Goal: Information Seeking & Learning: Check status

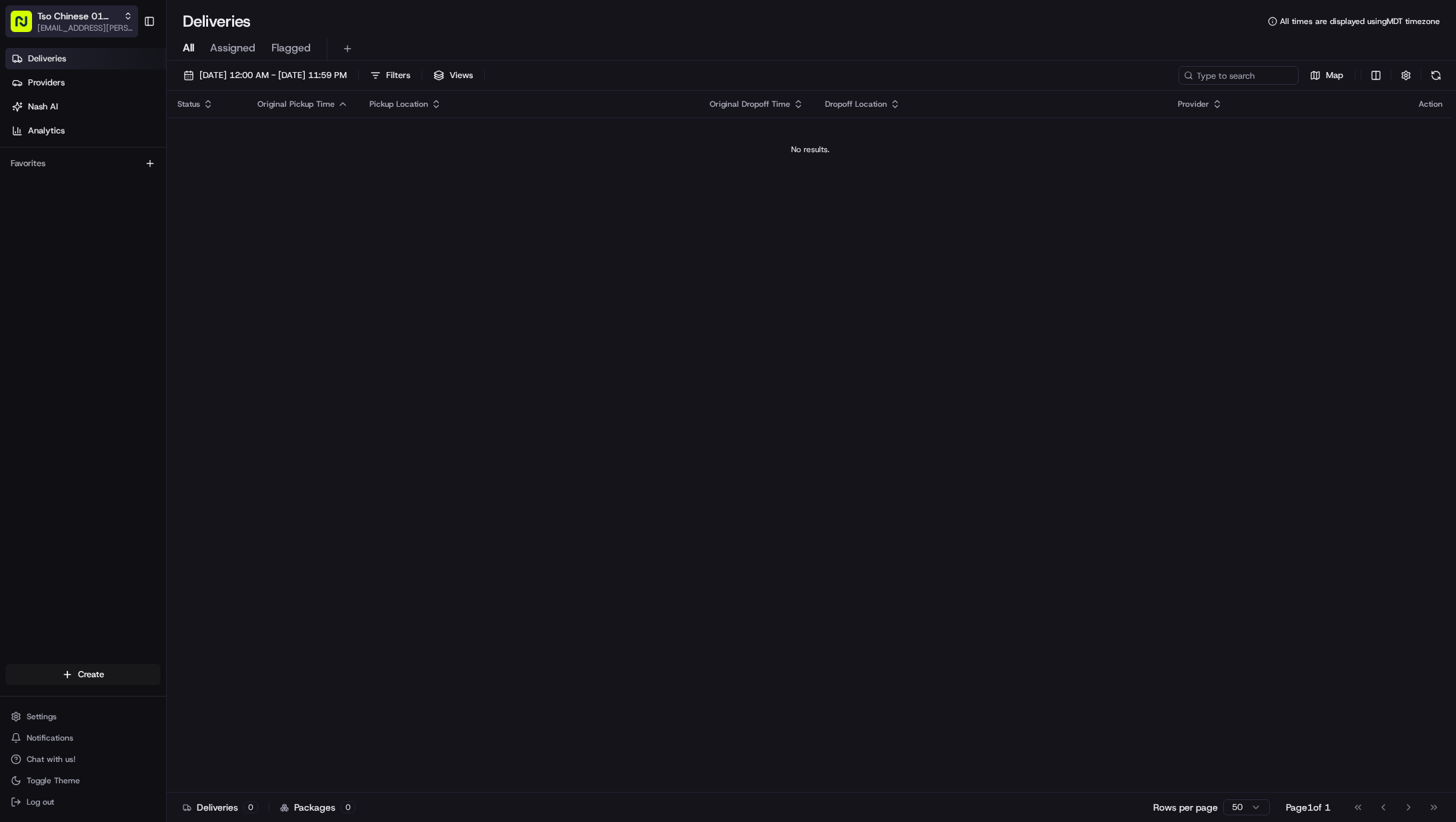
click at [60, 25] on span "[EMAIL_ADDRESS][PERSON_NAME][DOMAIN_NAME]" at bounding box center [85, 28] width 95 height 10
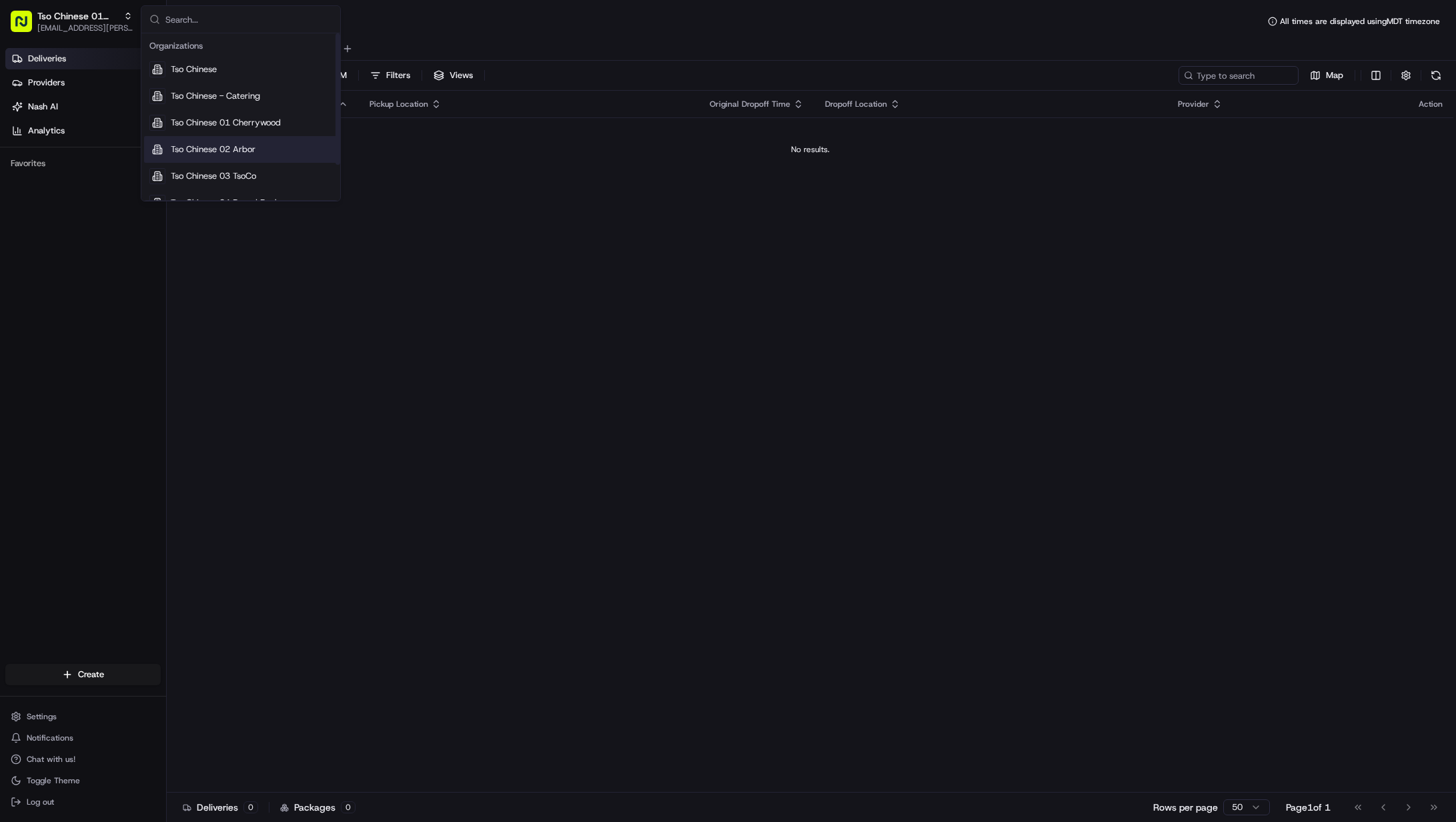
scroll to position [46, 0]
click at [249, 184] on span "Tso Chinese 05 [PERSON_NAME]" at bounding box center [237, 184] width 132 height 12
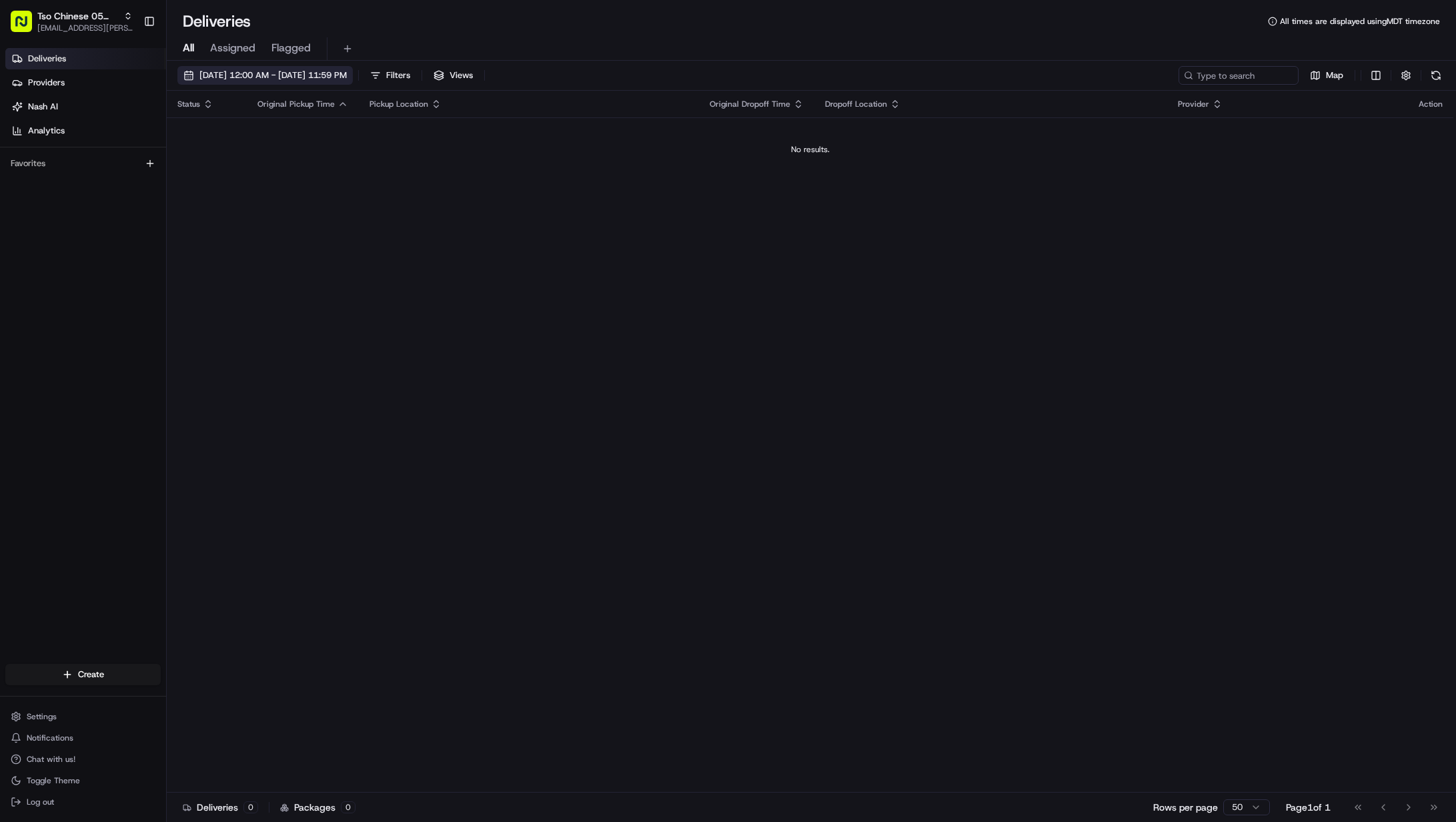
click at [261, 67] on button "[DATE] 12:00 AM - [DATE] 11:59 PM" at bounding box center [265, 75] width 175 height 19
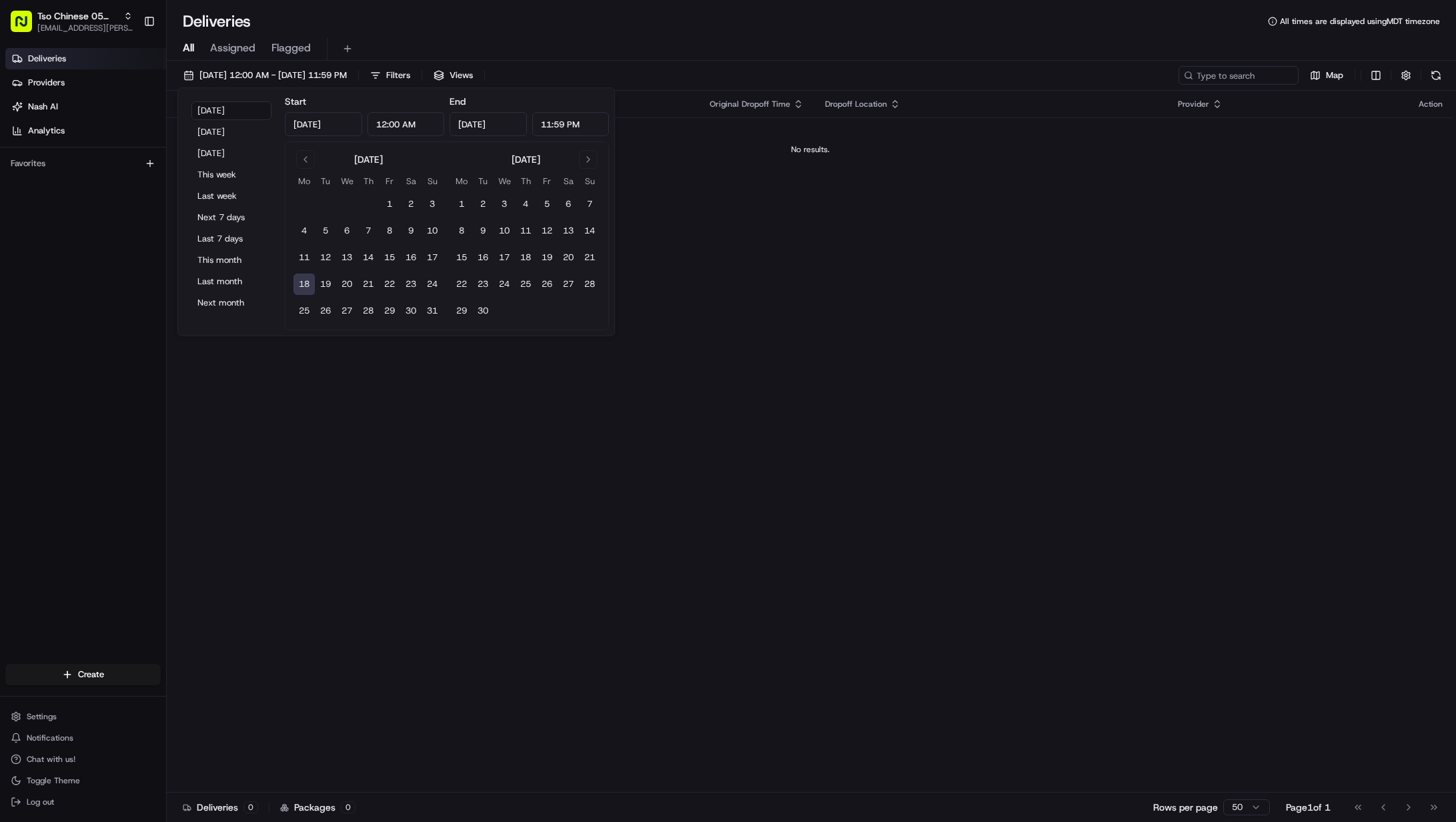
click at [301, 283] on button "18" at bounding box center [304, 284] width 22 height 22
click at [303, 256] on button "11" at bounding box center [304, 258] width 22 height 22
type input "[DATE]"
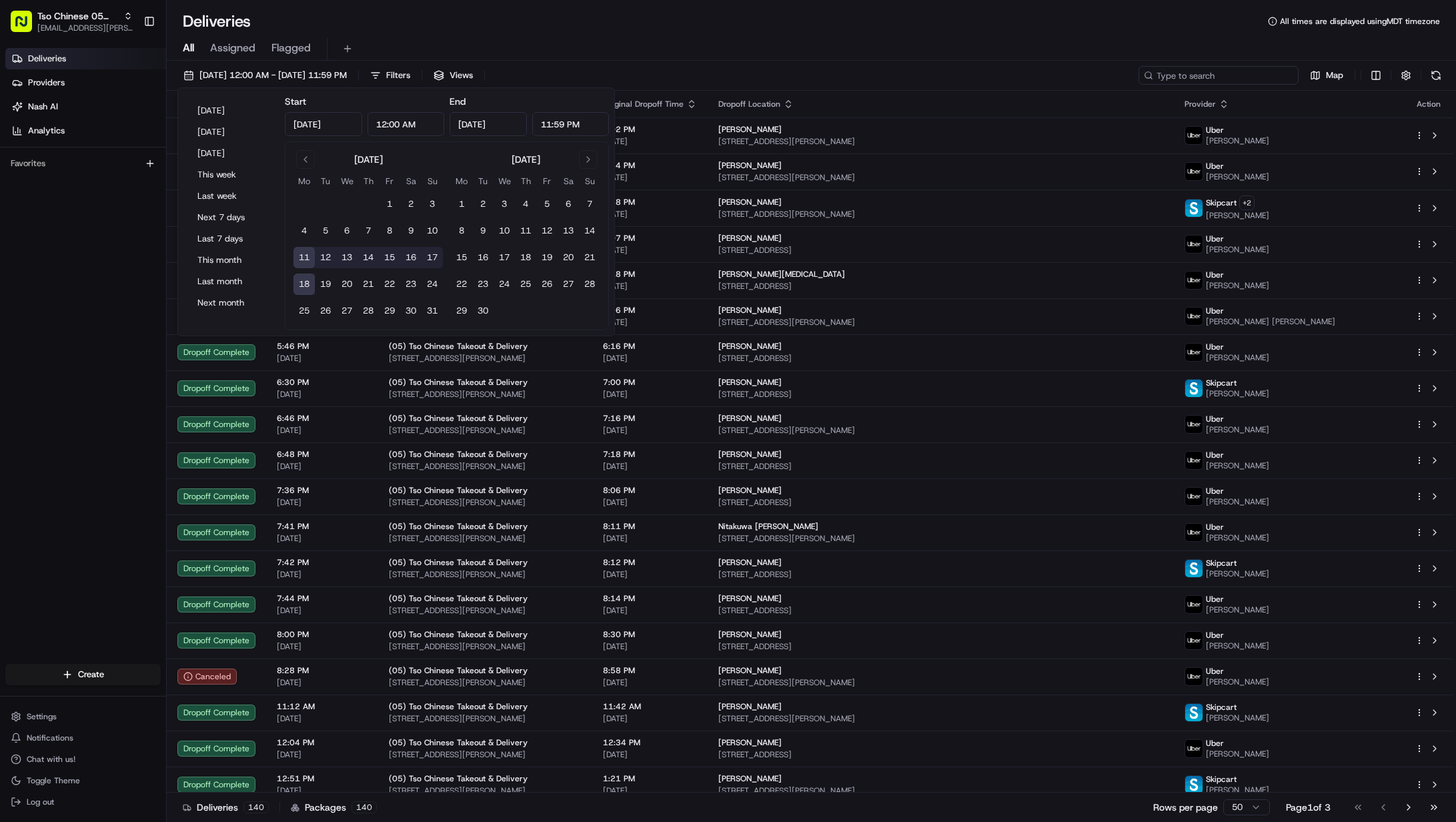
click at [1228, 79] on input at bounding box center [1219, 75] width 160 height 19
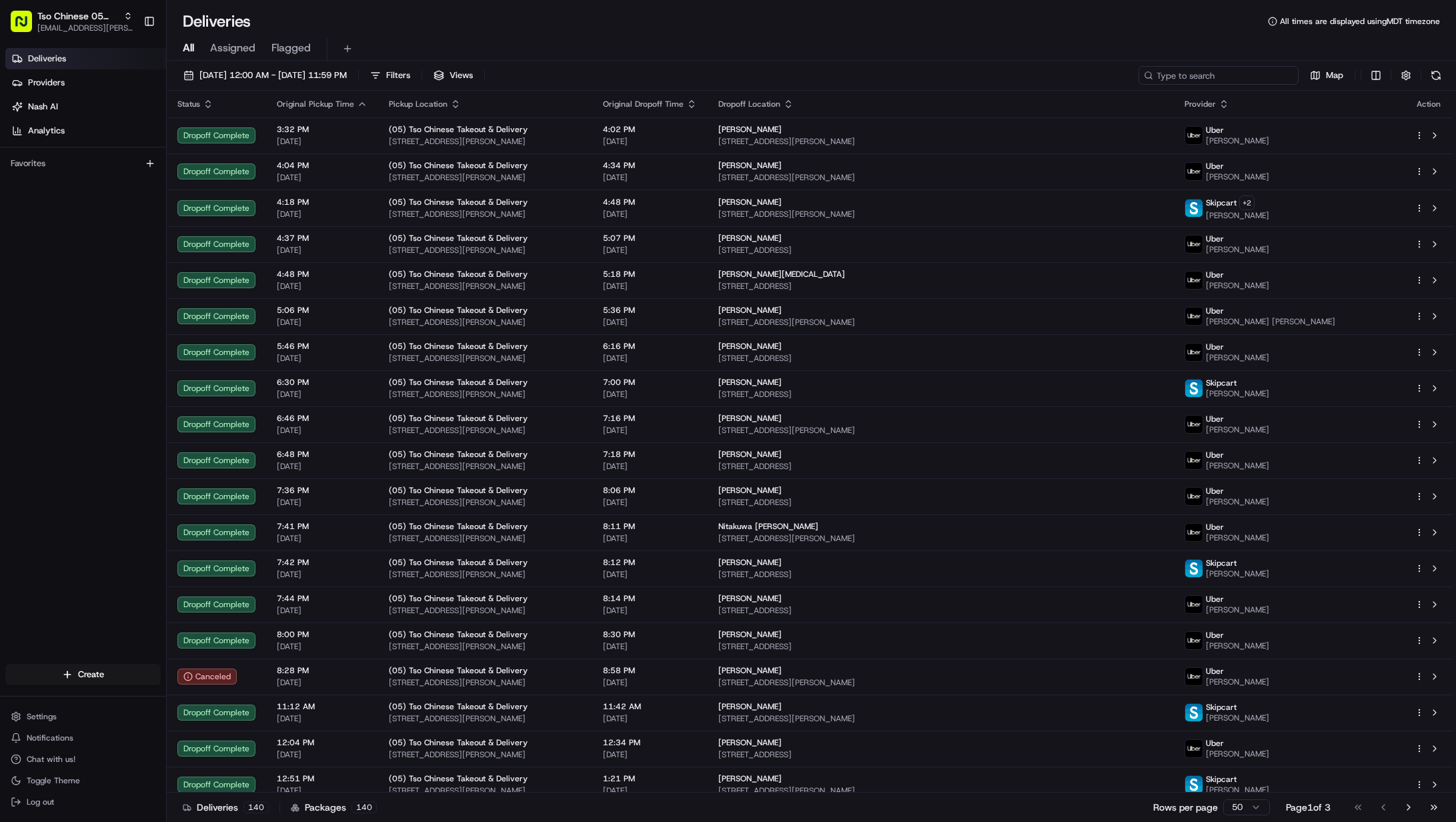
paste input "[PERSON_NAME]"
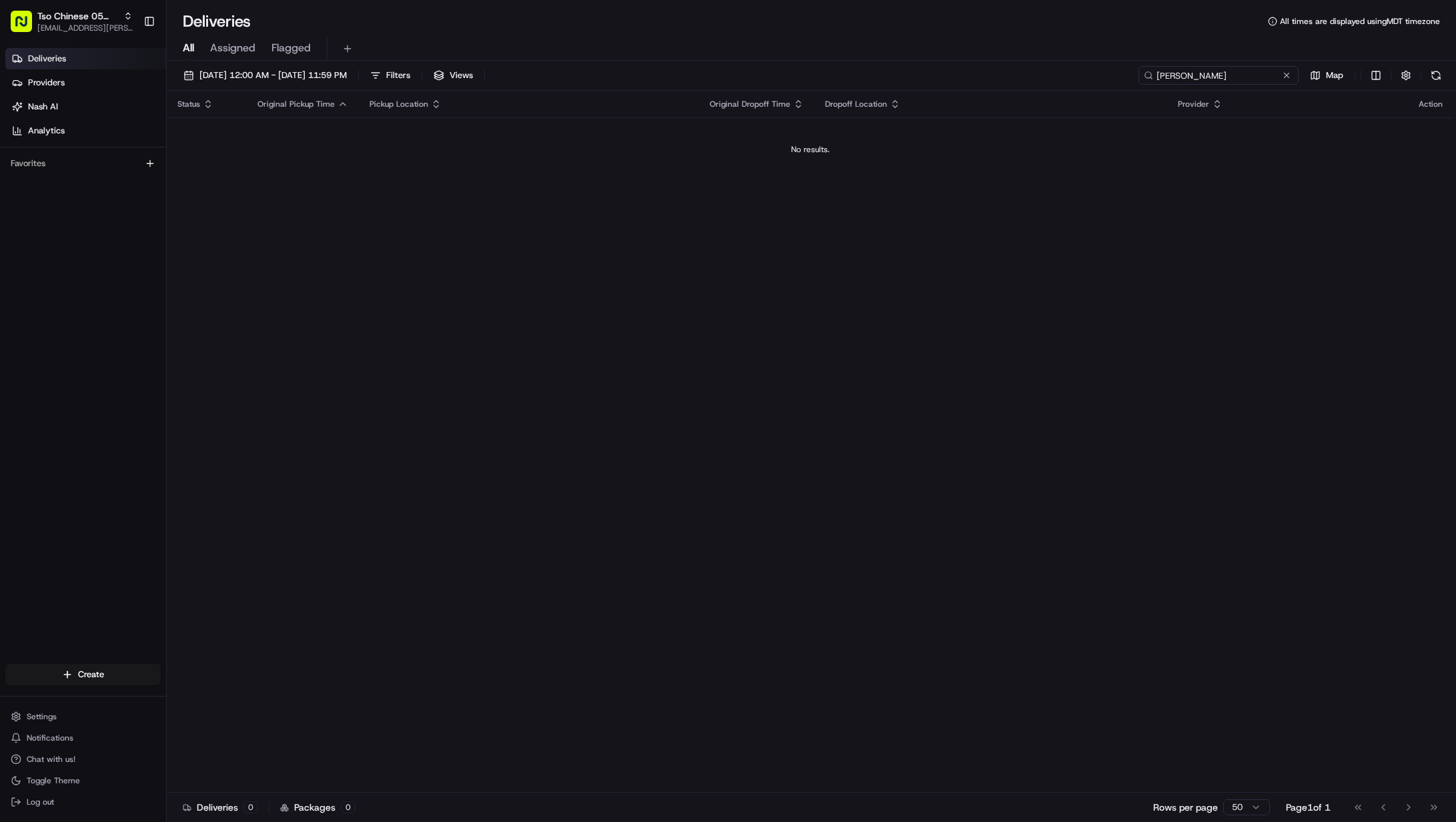
type input "[PERSON_NAME]"
click at [35, 20] on button "Tso Chinese 05 Menchaca [EMAIL_ADDRESS][PERSON_NAME][DOMAIN_NAME]" at bounding box center [71, 21] width 132 height 32
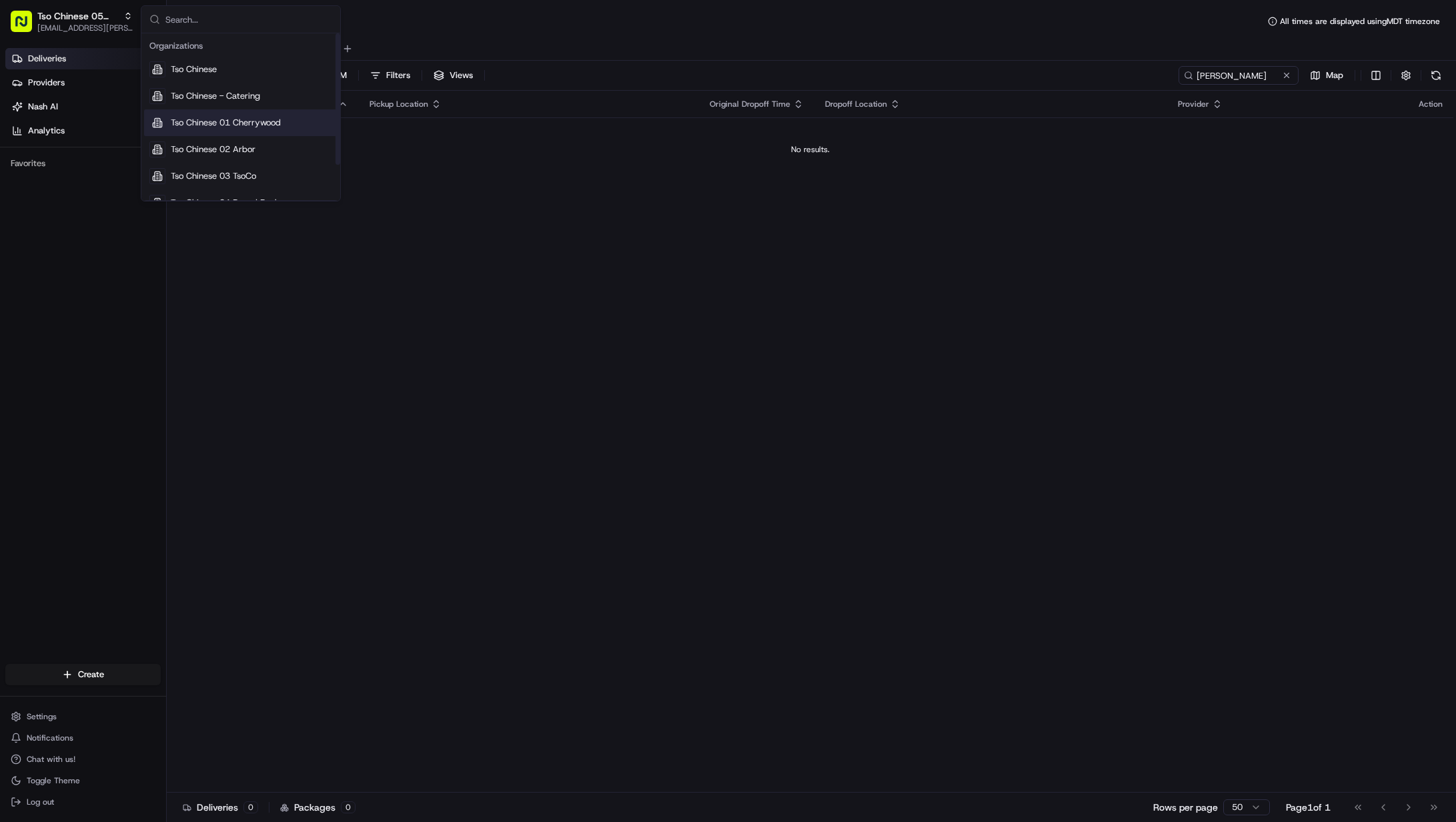
click at [231, 124] on span "Tso Chinese 01 Cherrywood" at bounding box center [225, 123] width 110 height 12
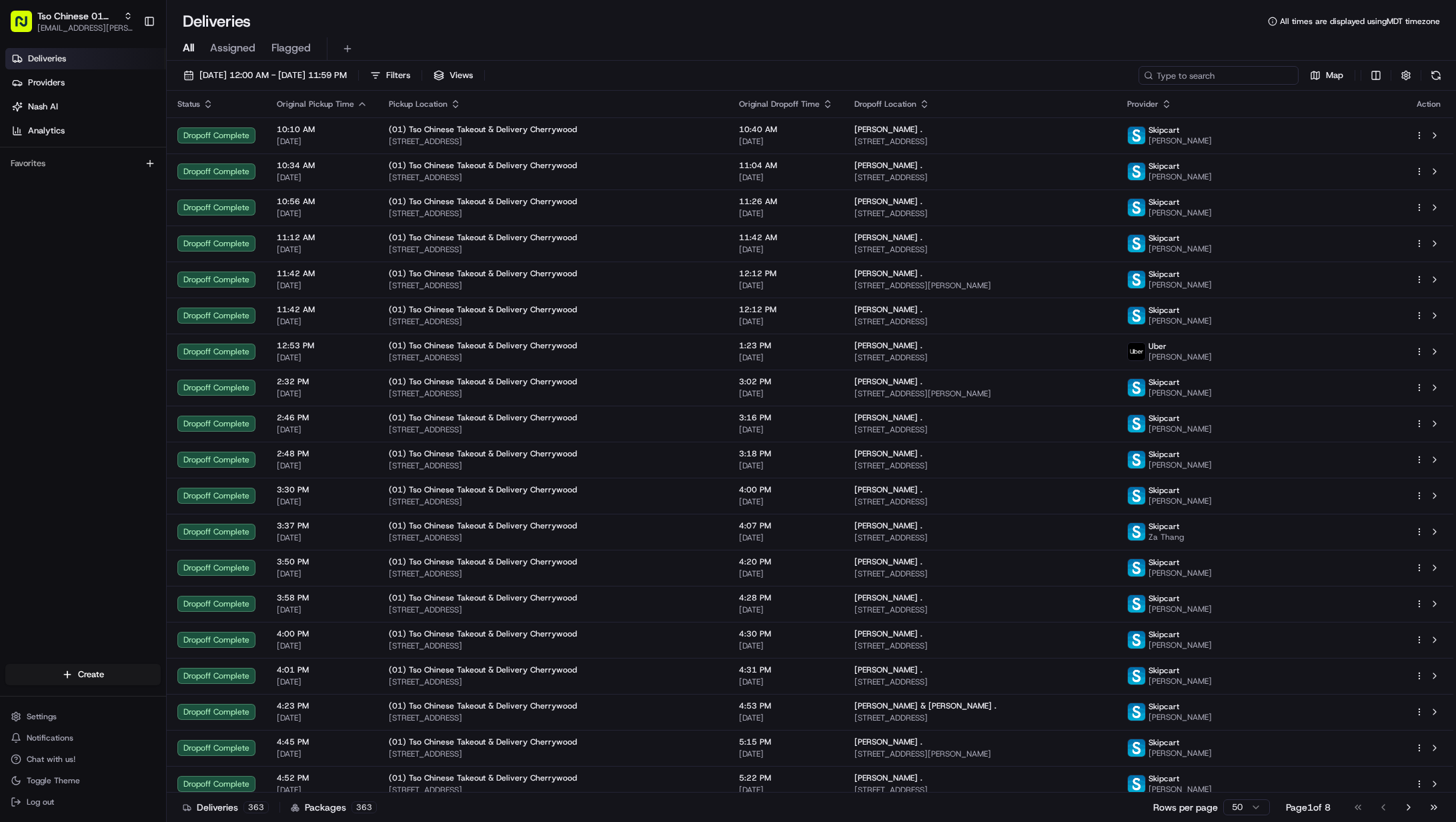
click at [1229, 78] on input at bounding box center [1219, 75] width 160 height 19
paste input "[PERSON_NAME]"
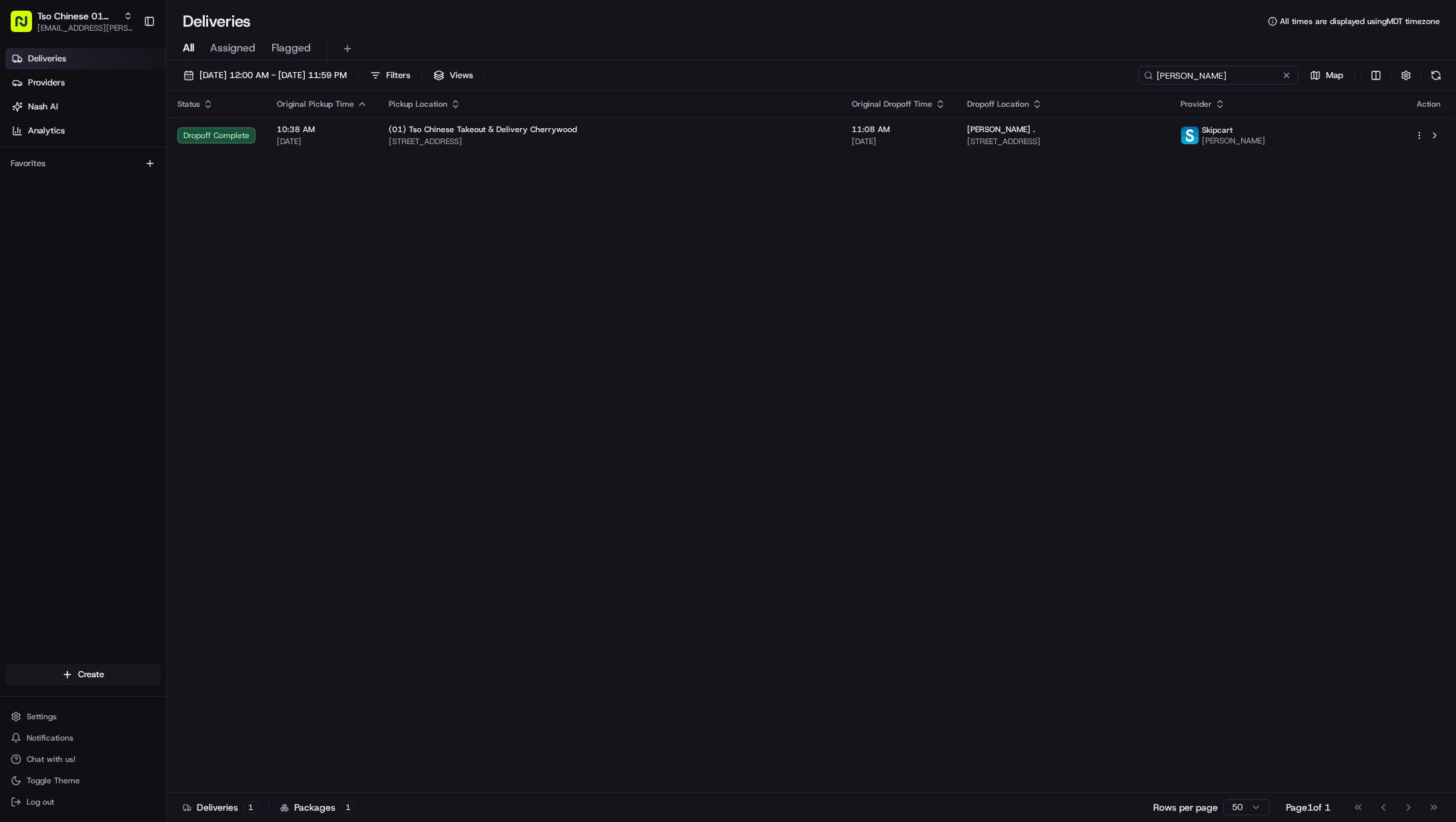
type input "[PERSON_NAME]"
click at [101, 22] on span "Tso Chinese 01 Cherrywood" at bounding box center [78, 16] width 81 height 13
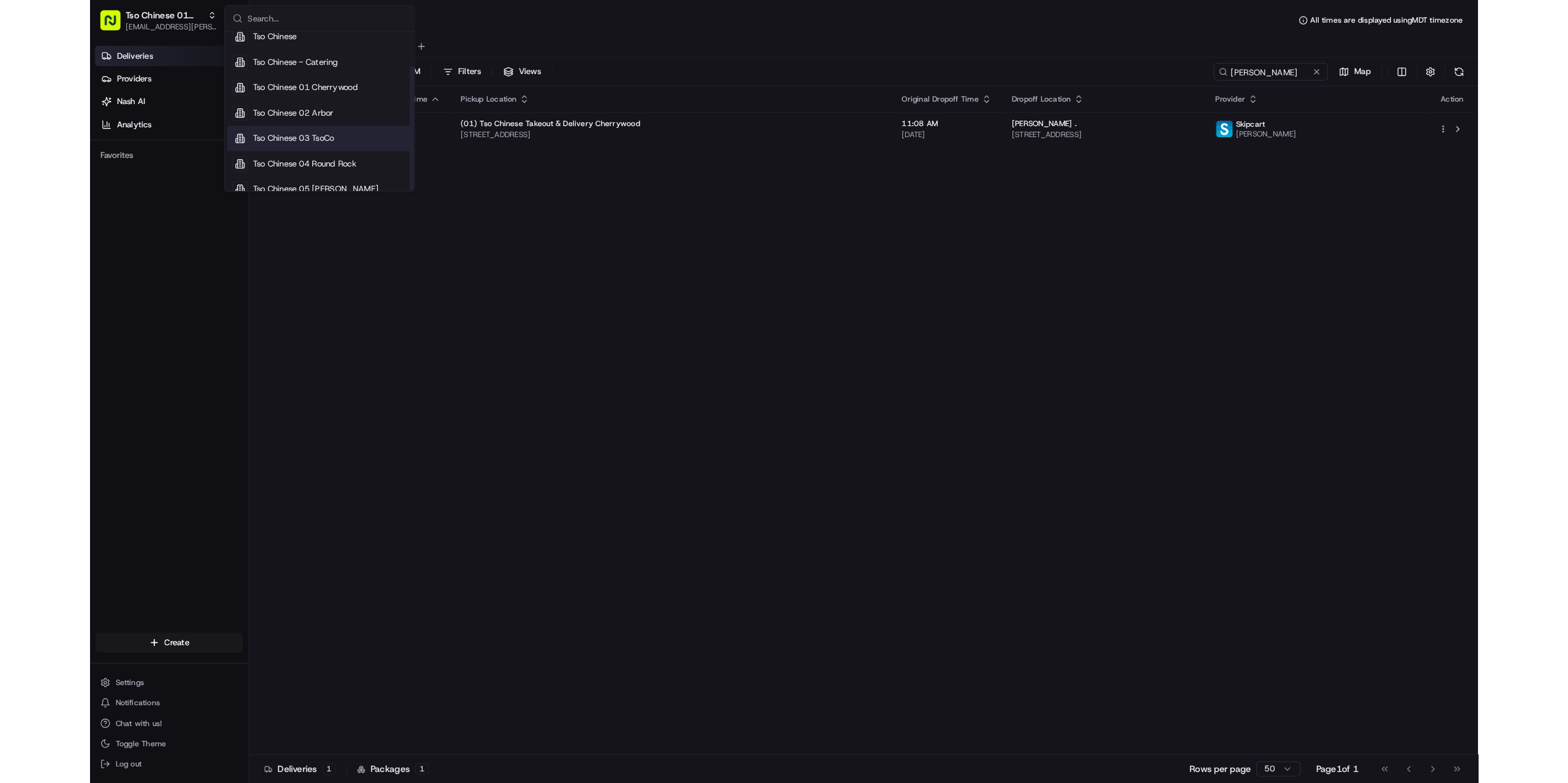
scroll to position [42, 0]
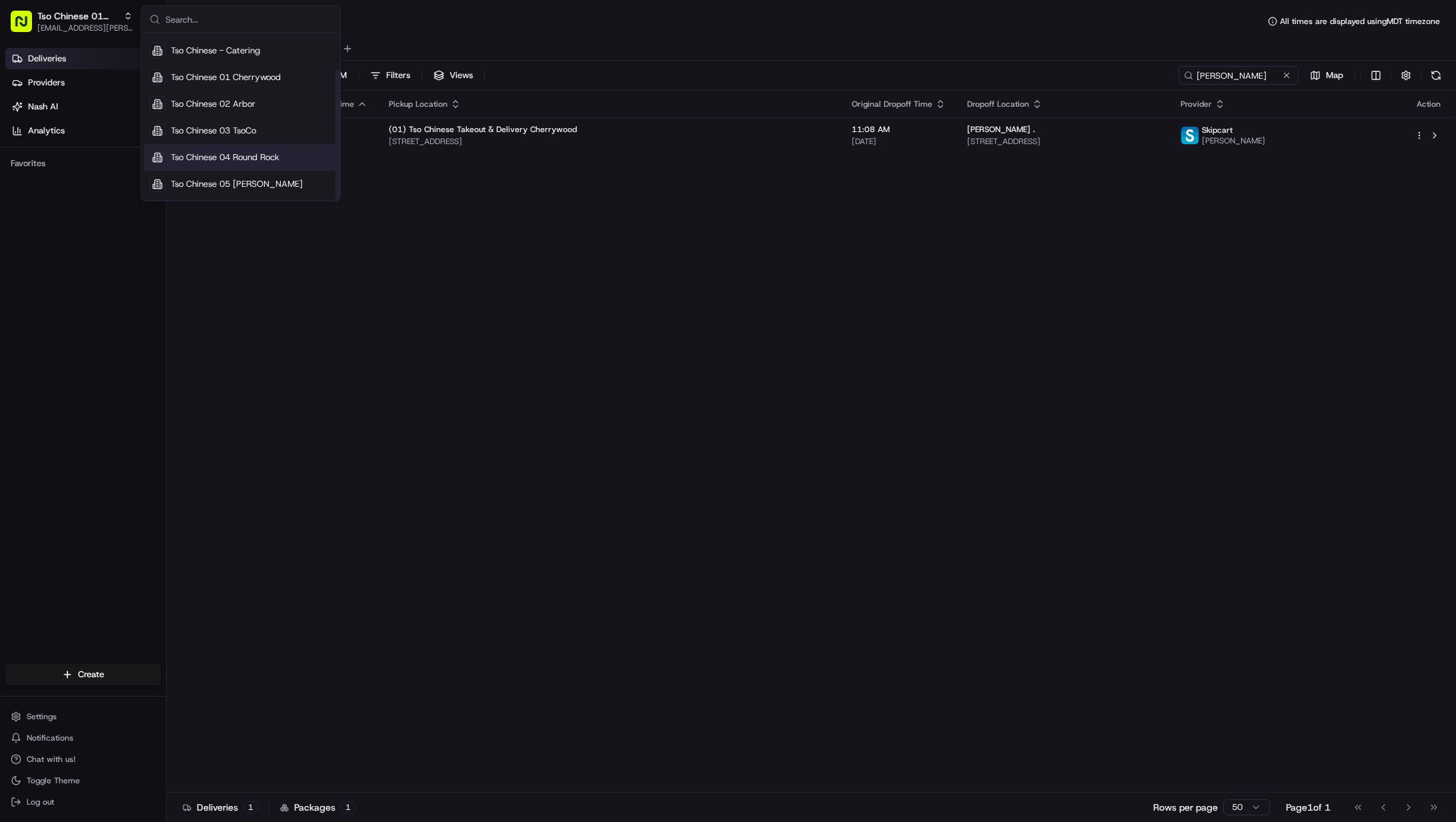
click at [216, 164] on div "Tso Chinese 04 Round Rock" at bounding box center [240, 157] width 193 height 27
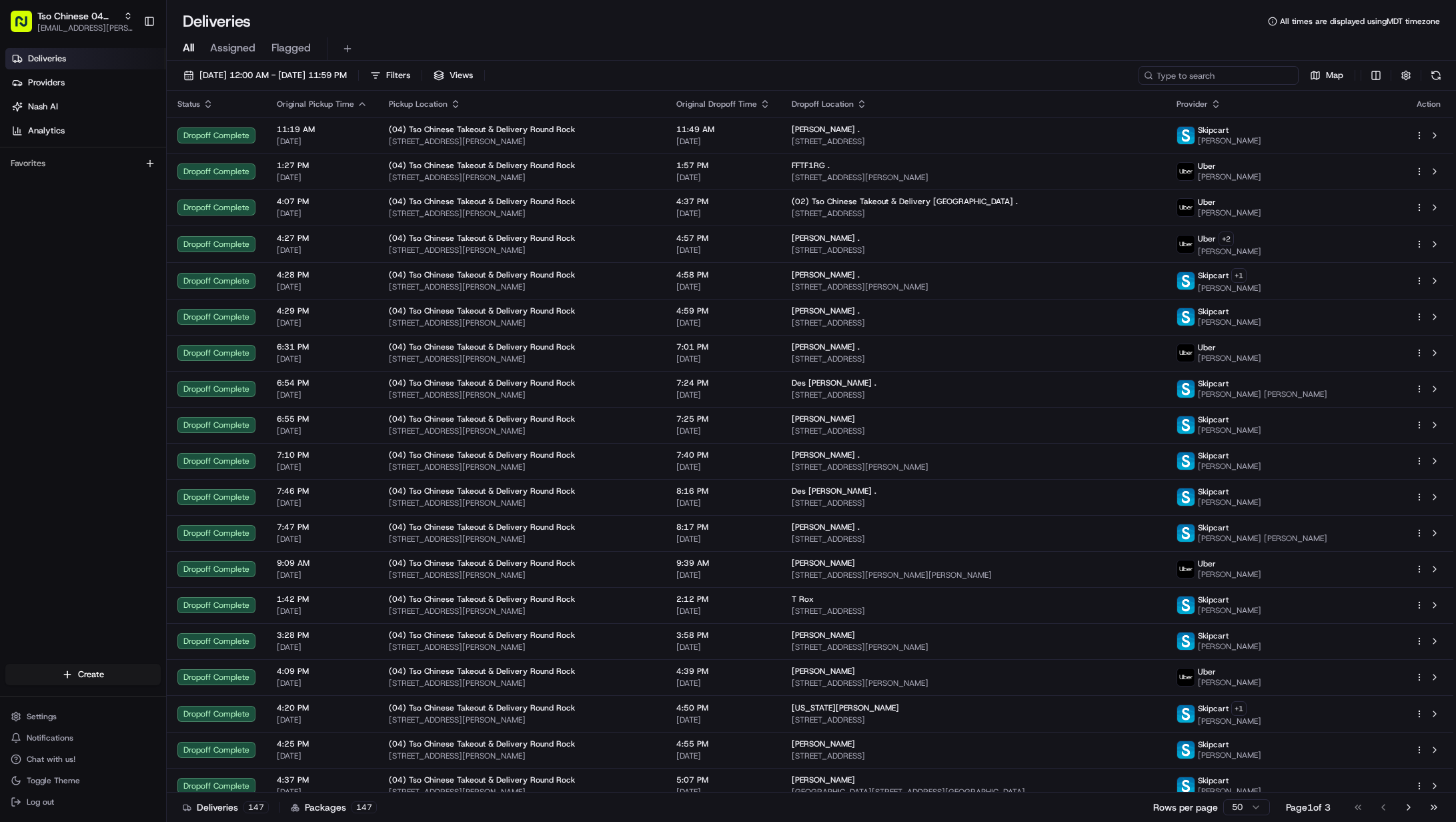
click at [1232, 78] on input at bounding box center [1219, 75] width 160 height 19
paste input "[PERSON_NAME]"
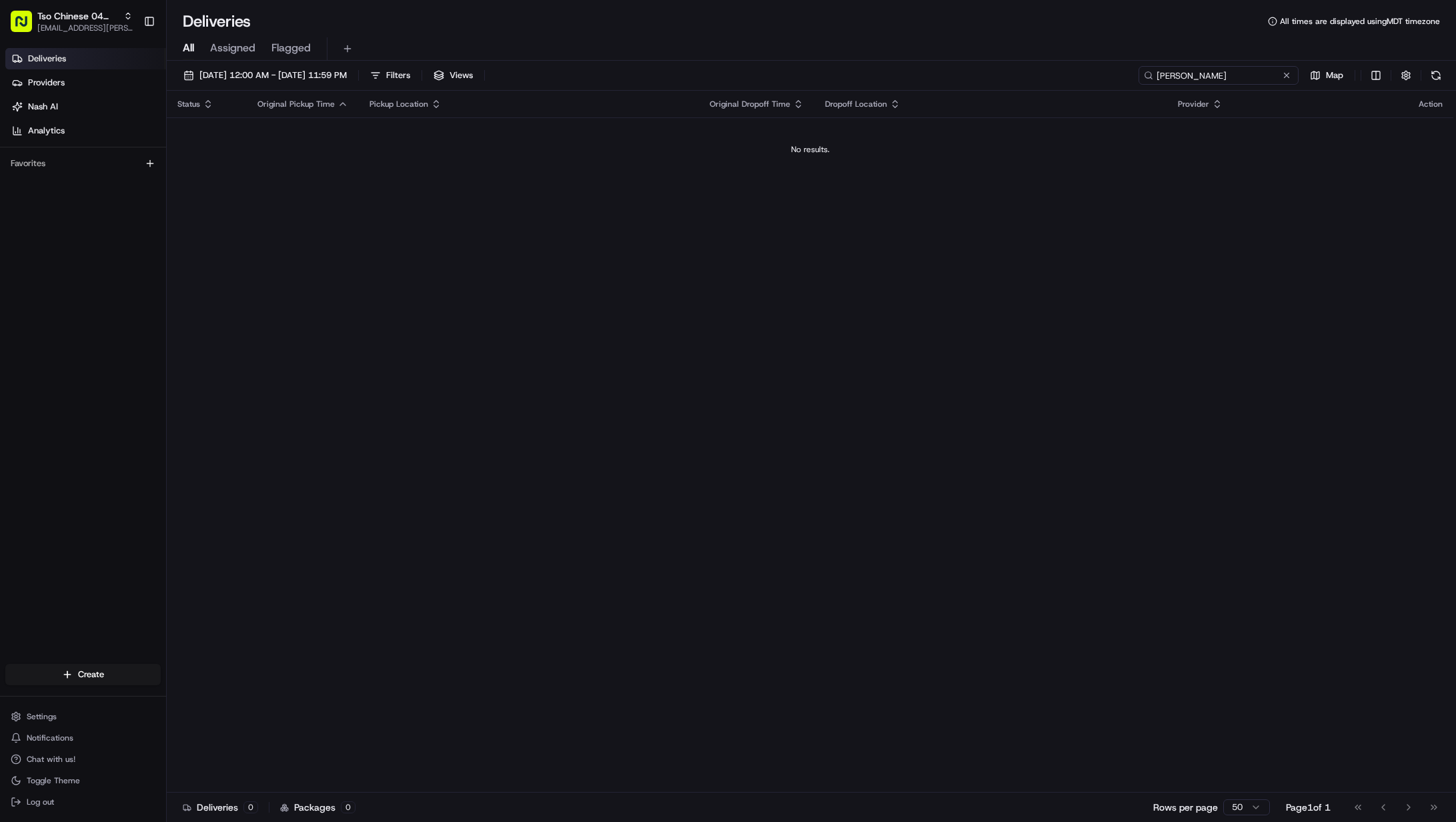
drag, startPoint x: 1186, startPoint y: 73, endPoint x: 1122, endPoint y: 73, distance: 64.0
click at [1123, 73] on div "[DATE] 12:00 AM - [DATE] 11:59 PM Filters Views [PERSON_NAME] Map" at bounding box center [811, 78] width 1289 height 25
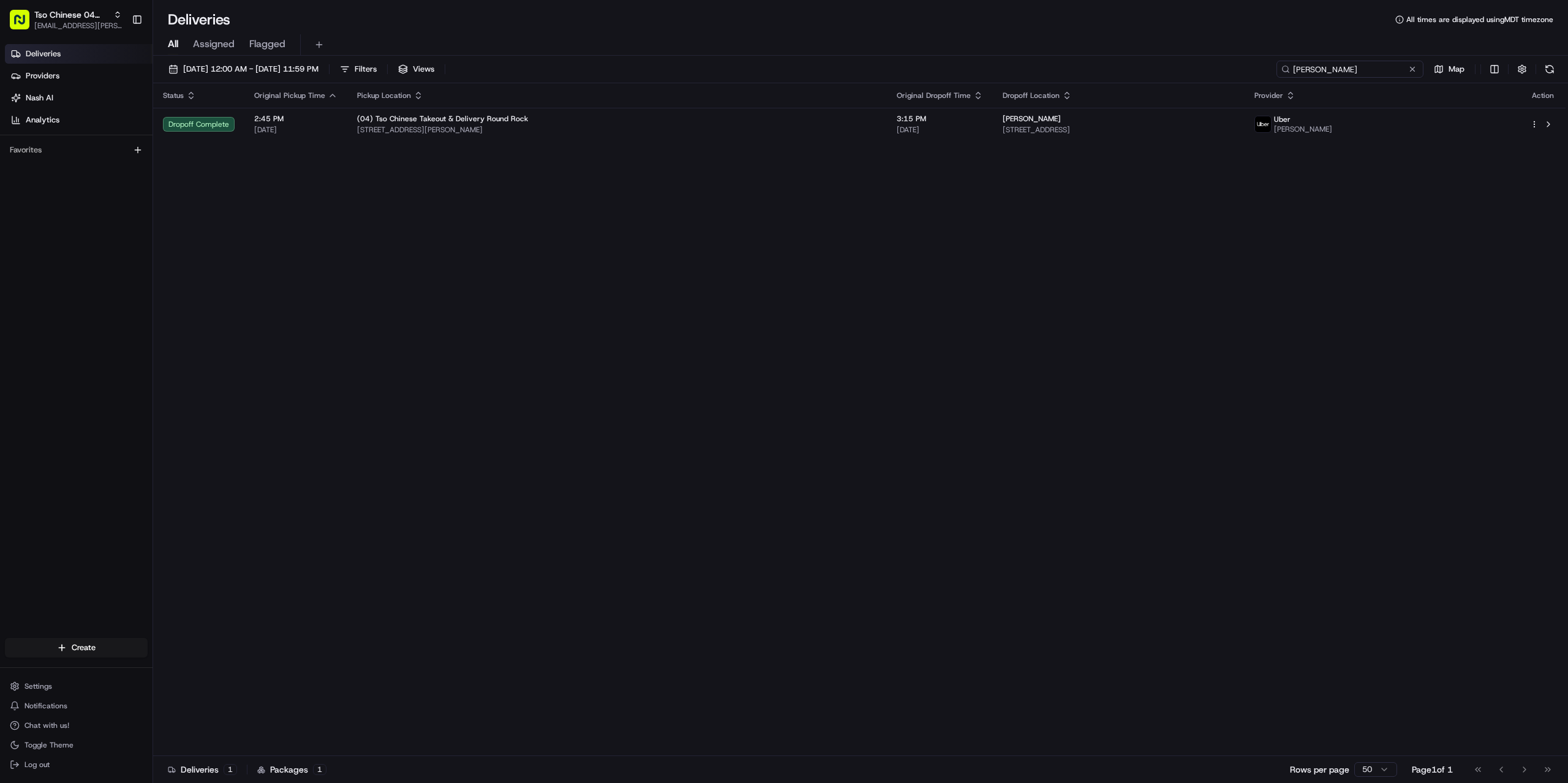
drag, startPoint x: 1348, startPoint y: 72, endPoint x: 1134, endPoint y: 71, distance: 214.0
click at [1137, 72] on div "[DATE] 12:00 AM - [DATE] 11:59 PM Filters Views [PERSON_NAME] Map" at bounding box center [861, 71] width 1415 height 23
paste input "[PERSON_NAME]"
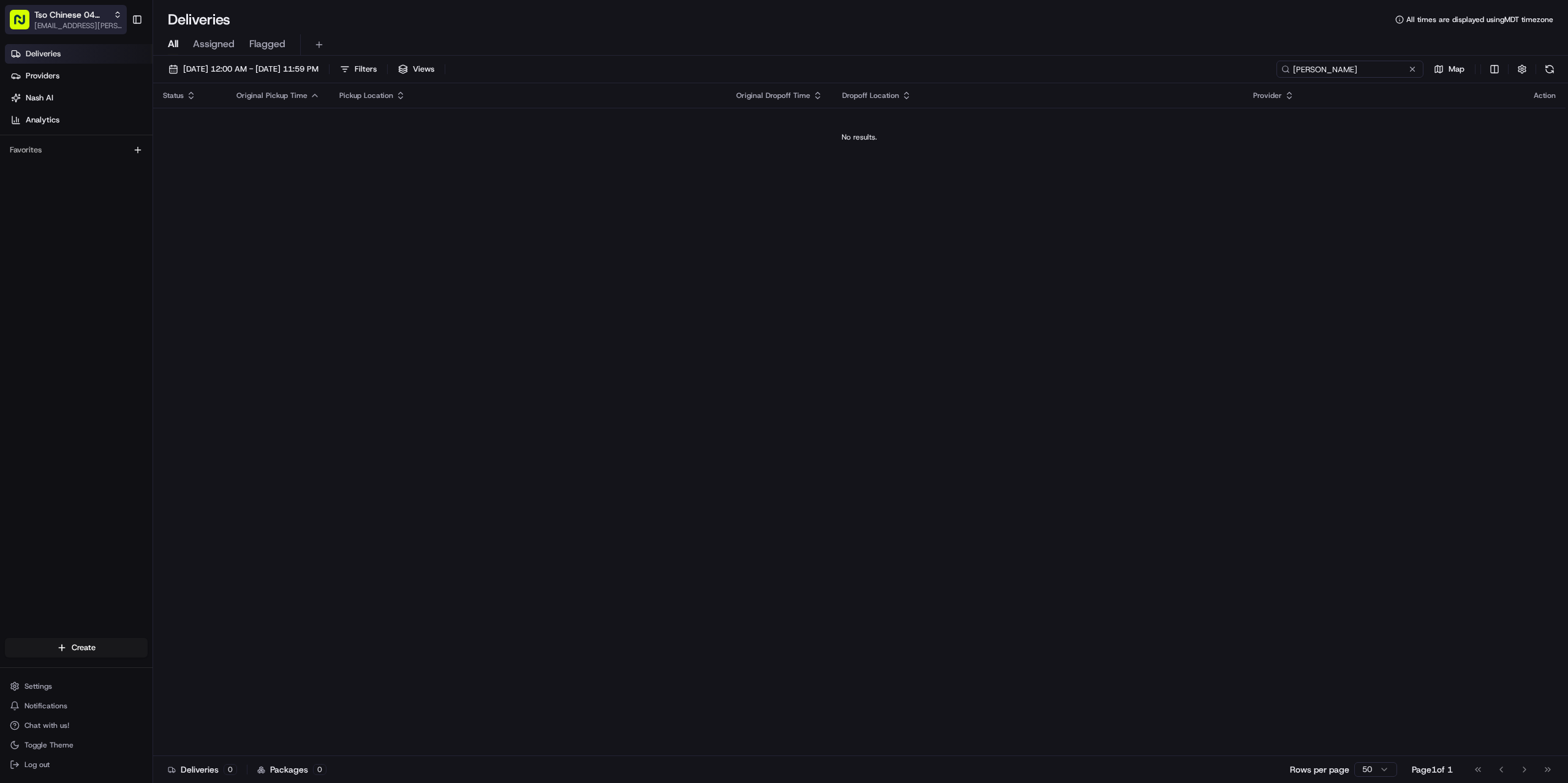
type input "[PERSON_NAME]"
click at [80, 19] on span "Tso Chinese 04 Round Rock" at bounding box center [71, 14] width 74 height 12
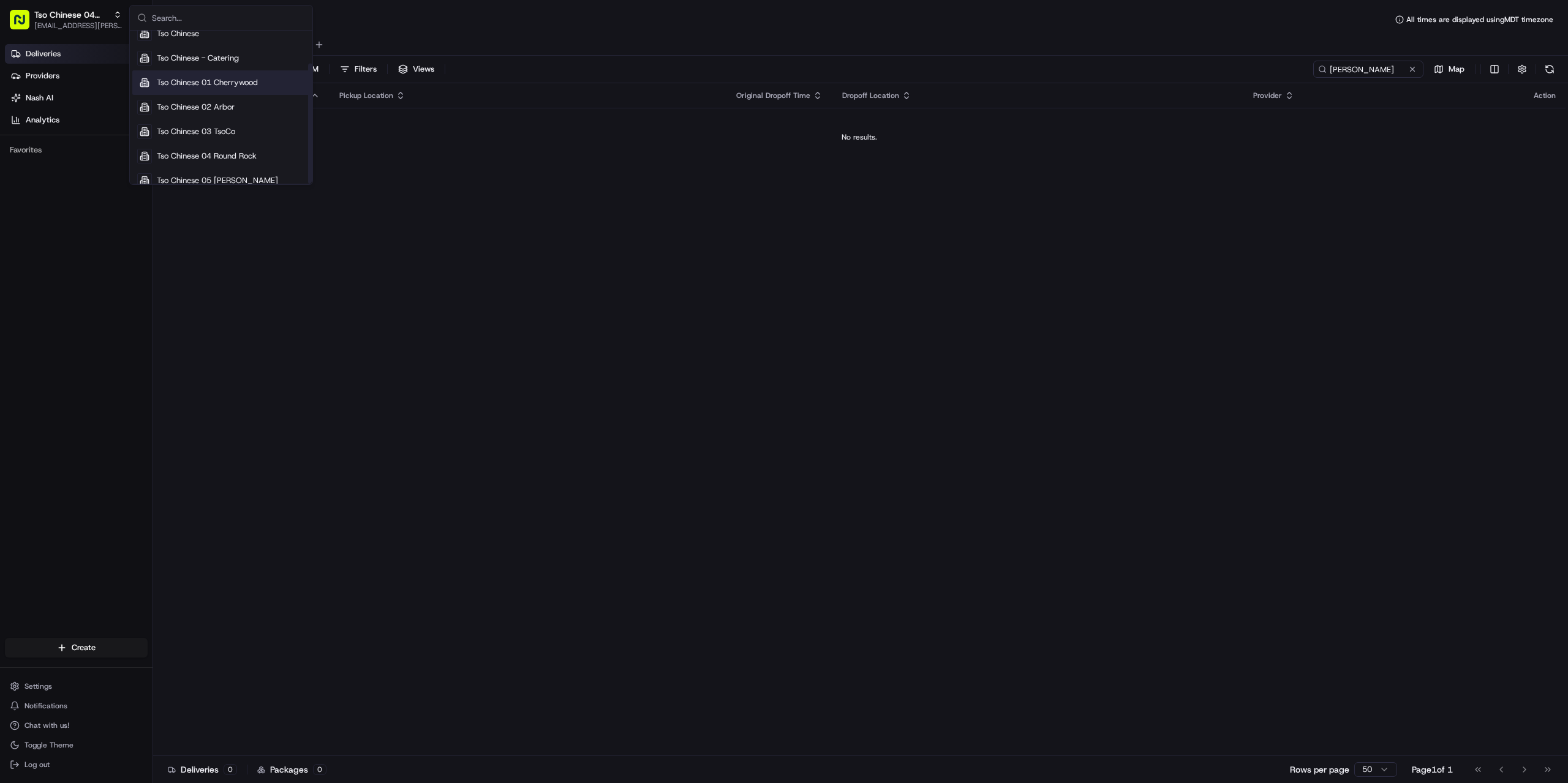
scroll to position [42, 0]
click at [216, 146] on span "Tso Chinese 04 Round Rock" at bounding box center [206, 144] width 100 height 11
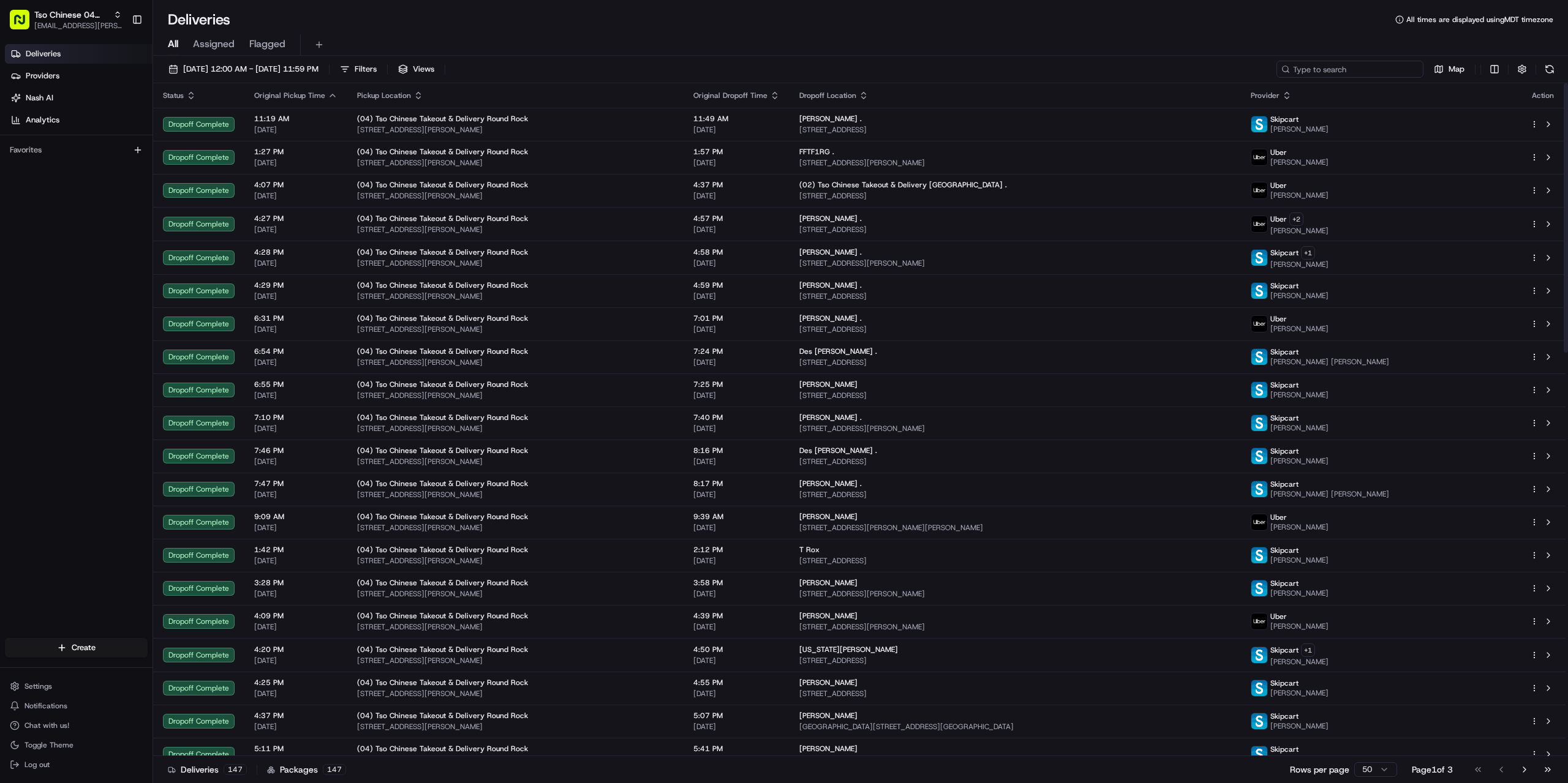
click at [1336, 70] on input at bounding box center [1350, 69] width 147 height 17
paste input "[PERSON_NAME]"
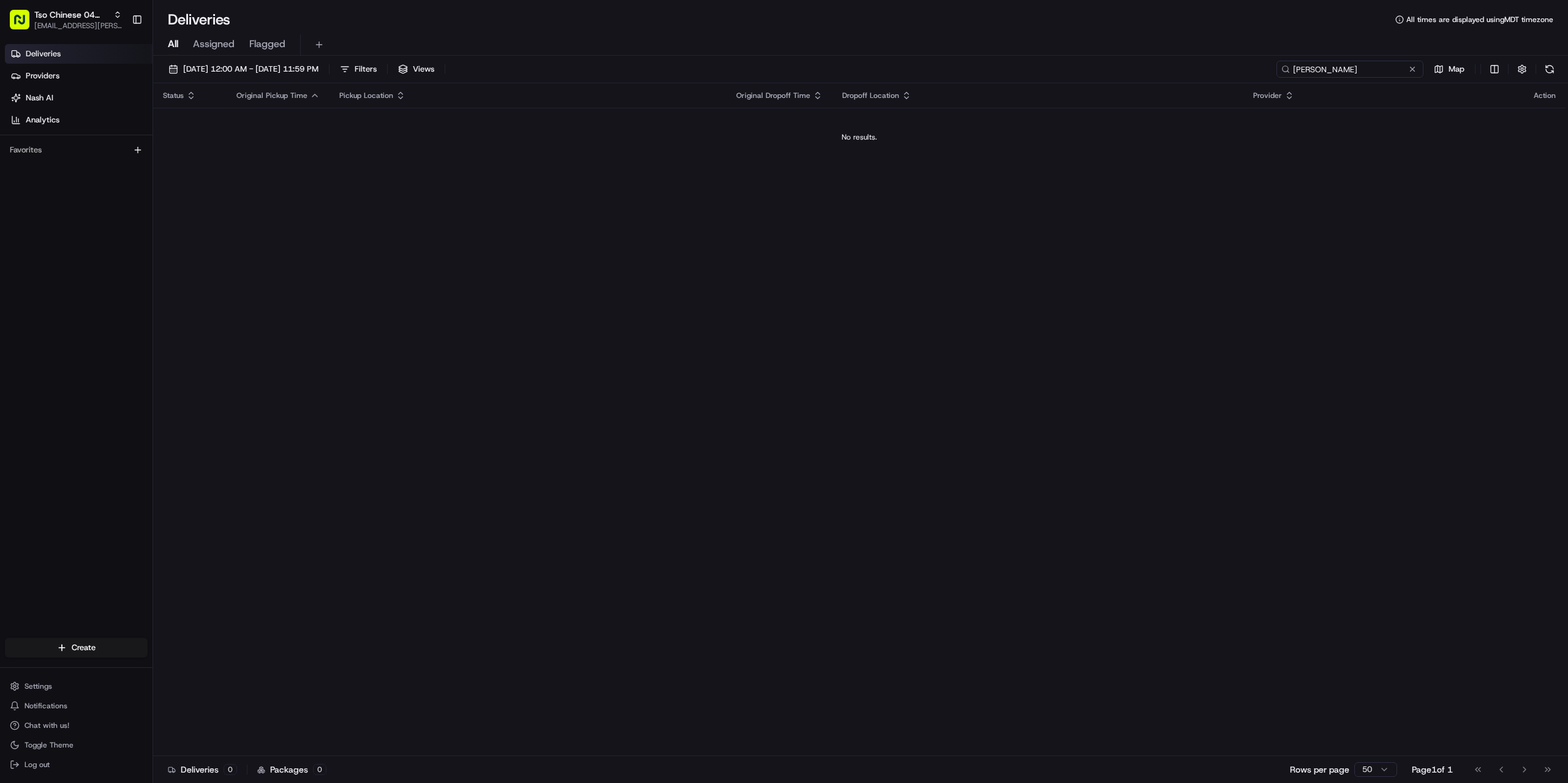
drag, startPoint x: 1316, startPoint y: 68, endPoint x: 1233, endPoint y: 68, distance: 83.0
click at [1234, 68] on div "[DATE] 12:00 AM - [DATE] 11:59 PM Filters Views [PERSON_NAME] Map" at bounding box center [861, 71] width 1415 height 23
drag, startPoint x: 1365, startPoint y: 65, endPoint x: 1252, endPoint y: 72, distance: 113.2
click at [1259, 71] on div "[DATE] 12:00 AM - [DATE] 11:59 PM Filters Views Zorniak Map" at bounding box center [861, 71] width 1415 height 23
paste input "[PERSON_NAME]"
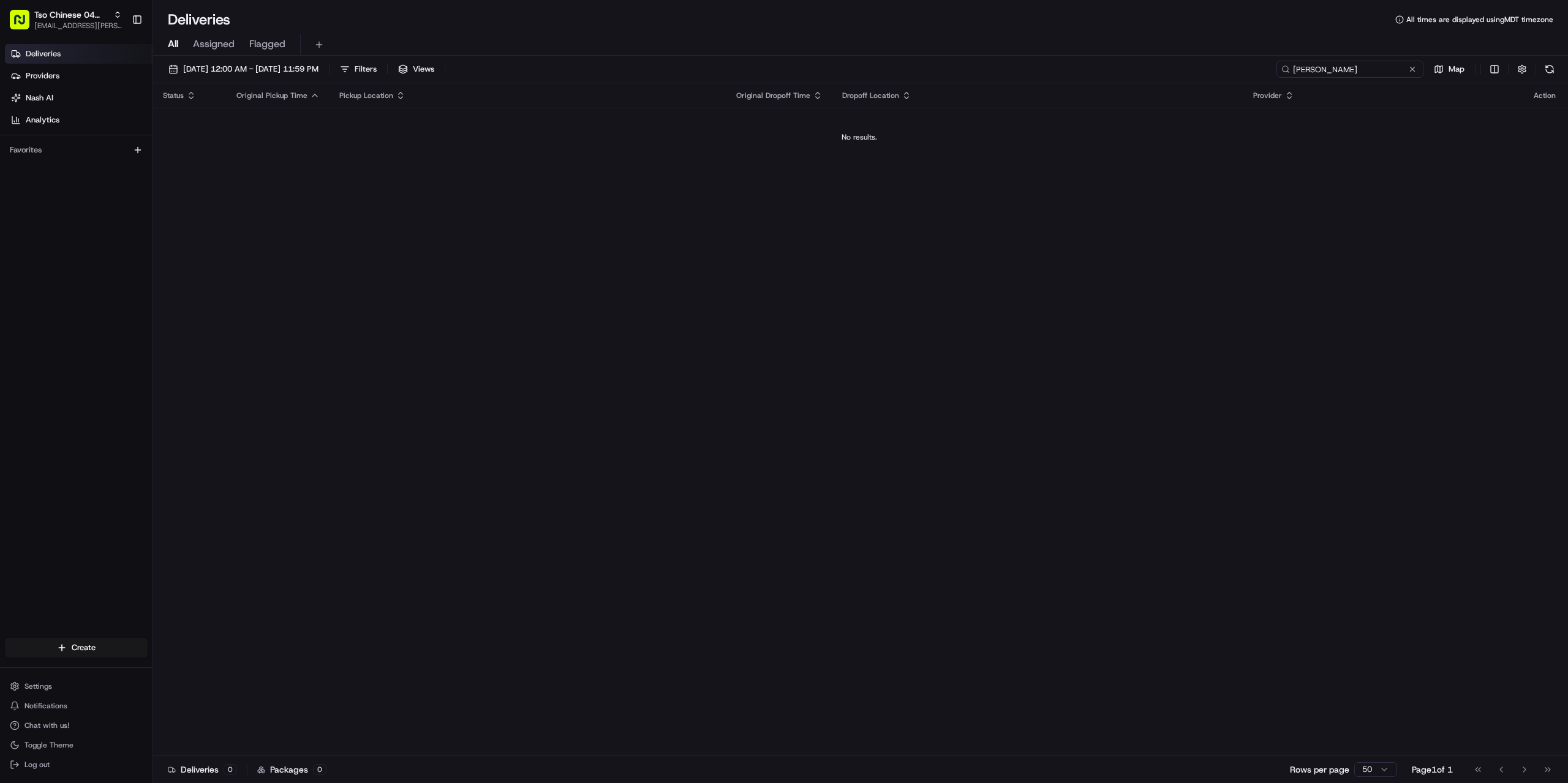
drag, startPoint x: 1315, startPoint y: 65, endPoint x: 1397, endPoint y: 65, distance: 82.0
click at [1336, 65] on input "[PERSON_NAME]" at bounding box center [1350, 69] width 147 height 17
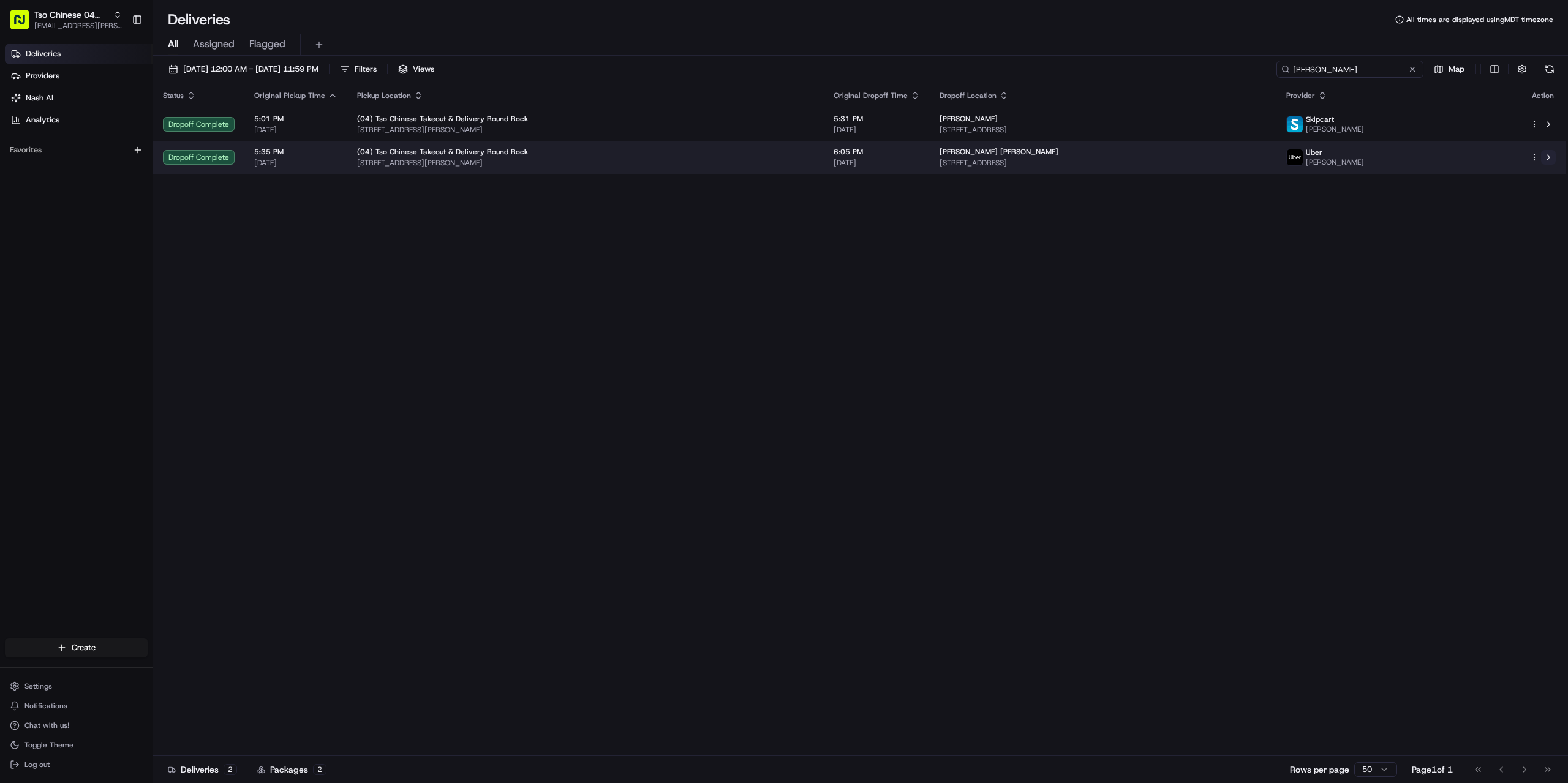
type input "[PERSON_NAME]"
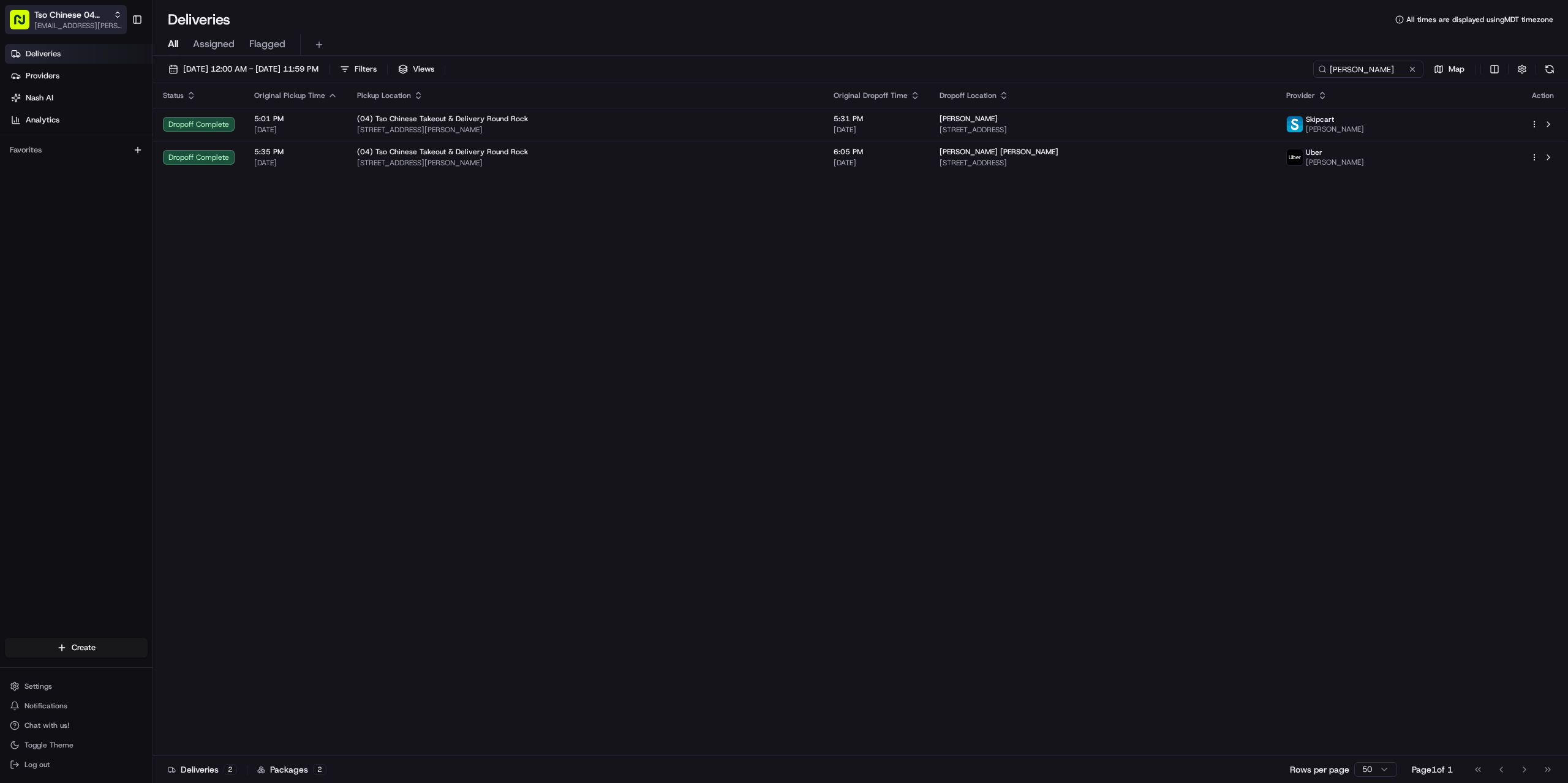
click at [92, 14] on span "Tso Chinese 04 Round Rock" at bounding box center [71, 14] width 74 height 12
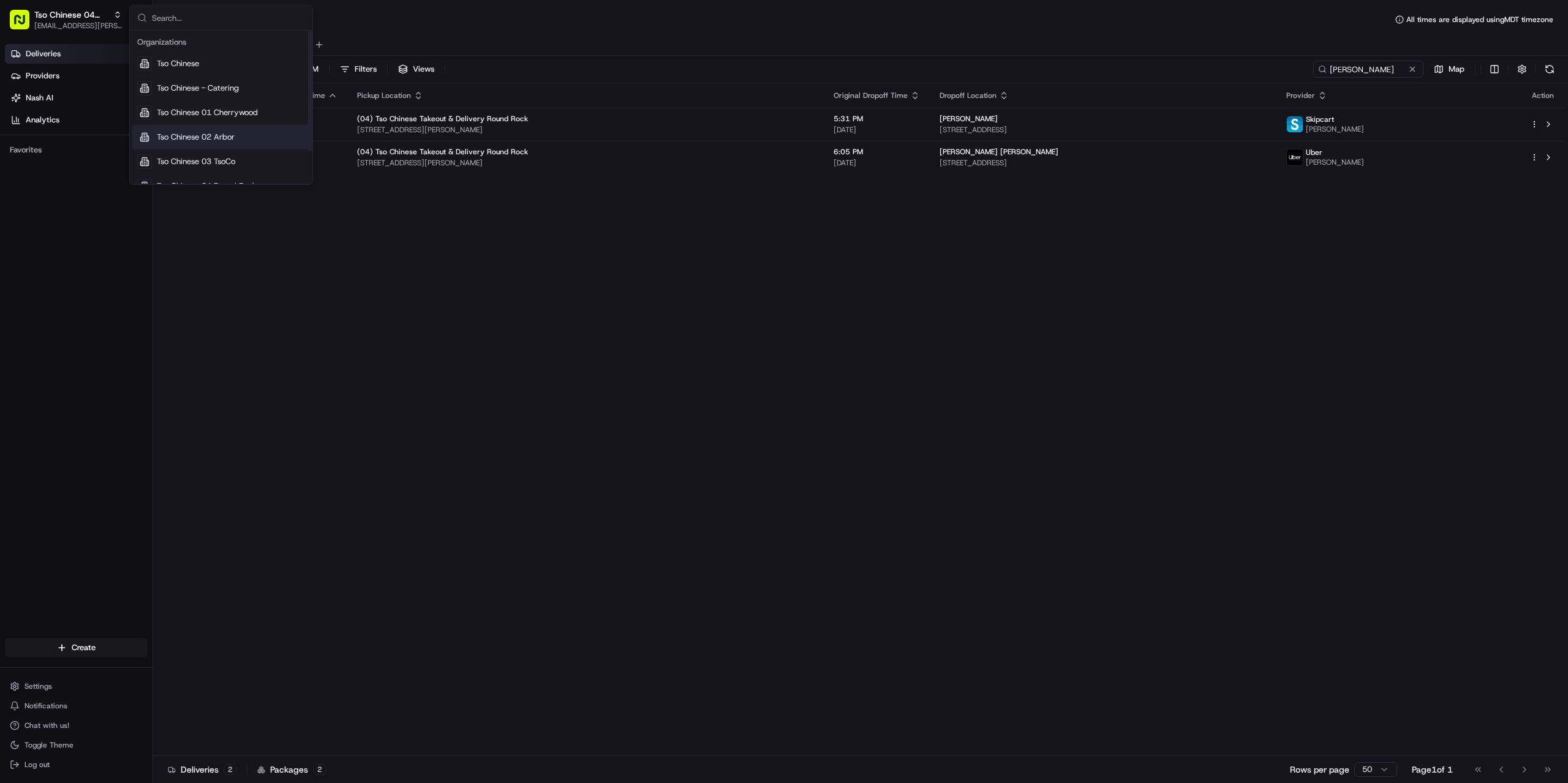
click at [241, 144] on div "Tso Chinese 02 Arbor" at bounding box center [221, 137] width 177 height 25
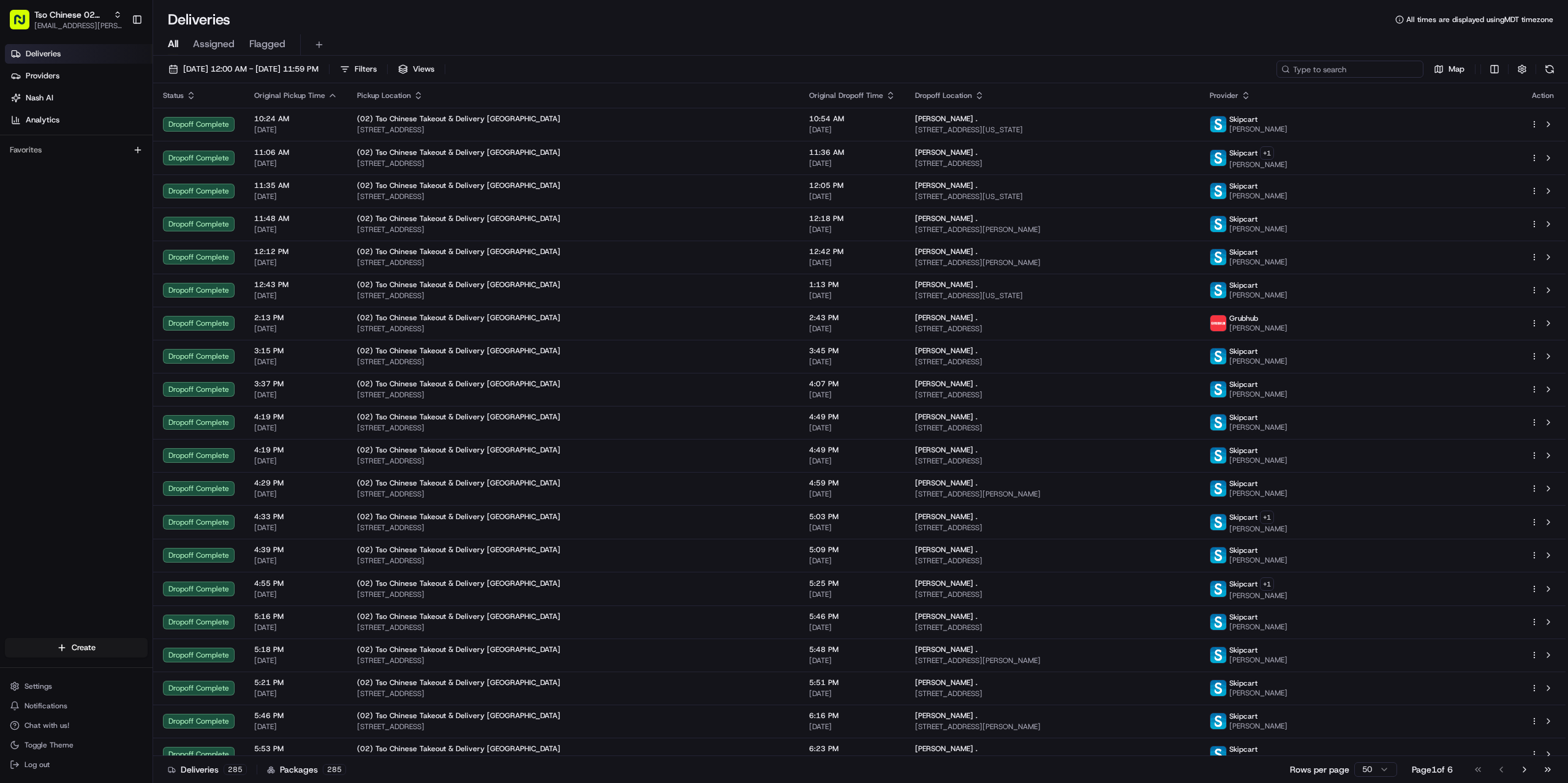
click at [1336, 71] on input at bounding box center [1350, 69] width 147 height 17
paste input "[PERSON_NAME]"
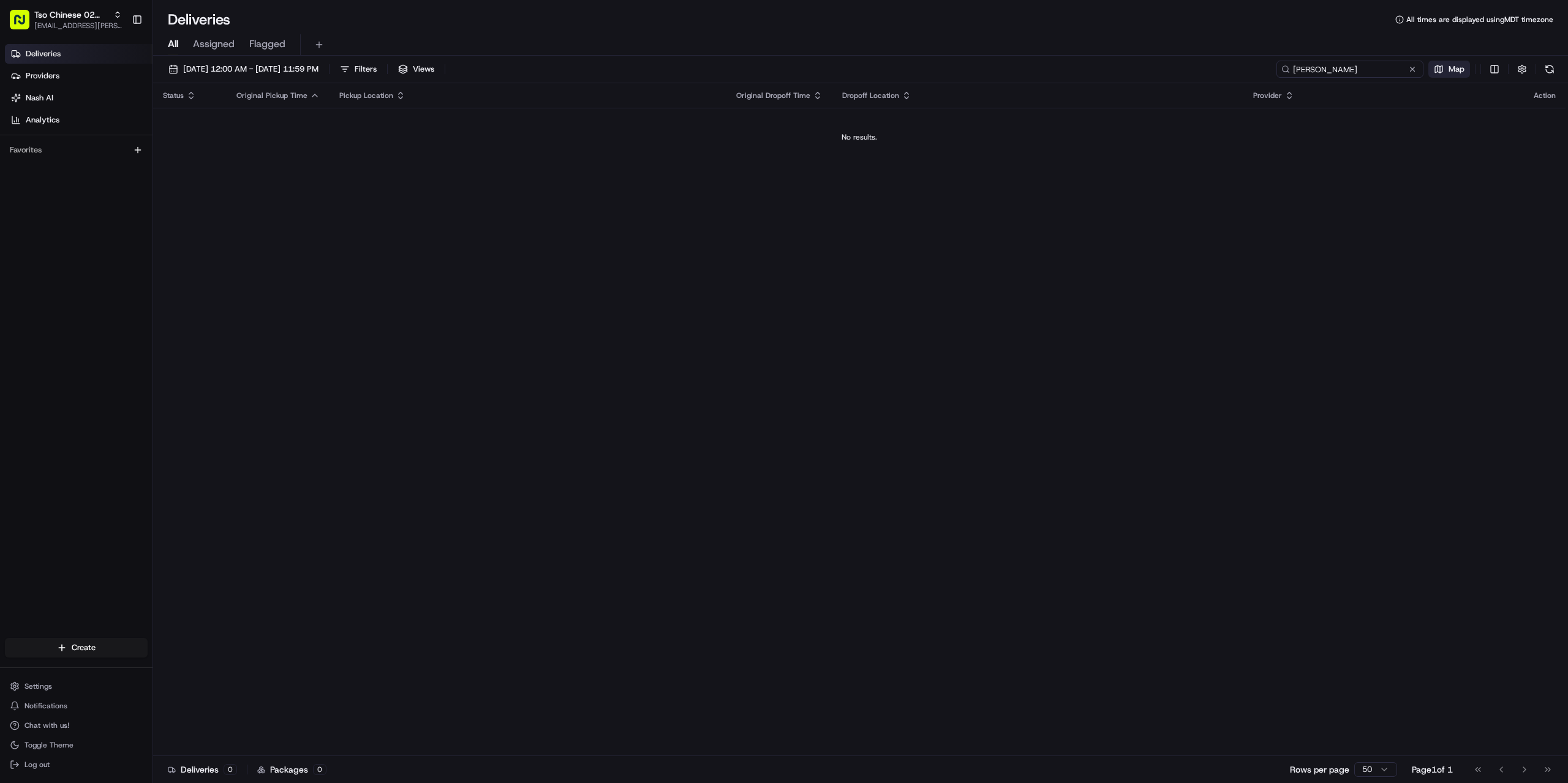
drag, startPoint x: 1318, startPoint y: 70, endPoint x: 1437, endPoint y: 70, distance: 119.0
click at [1336, 70] on div "[PERSON_NAME] Map" at bounding box center [1417, 69] width 282 height 17
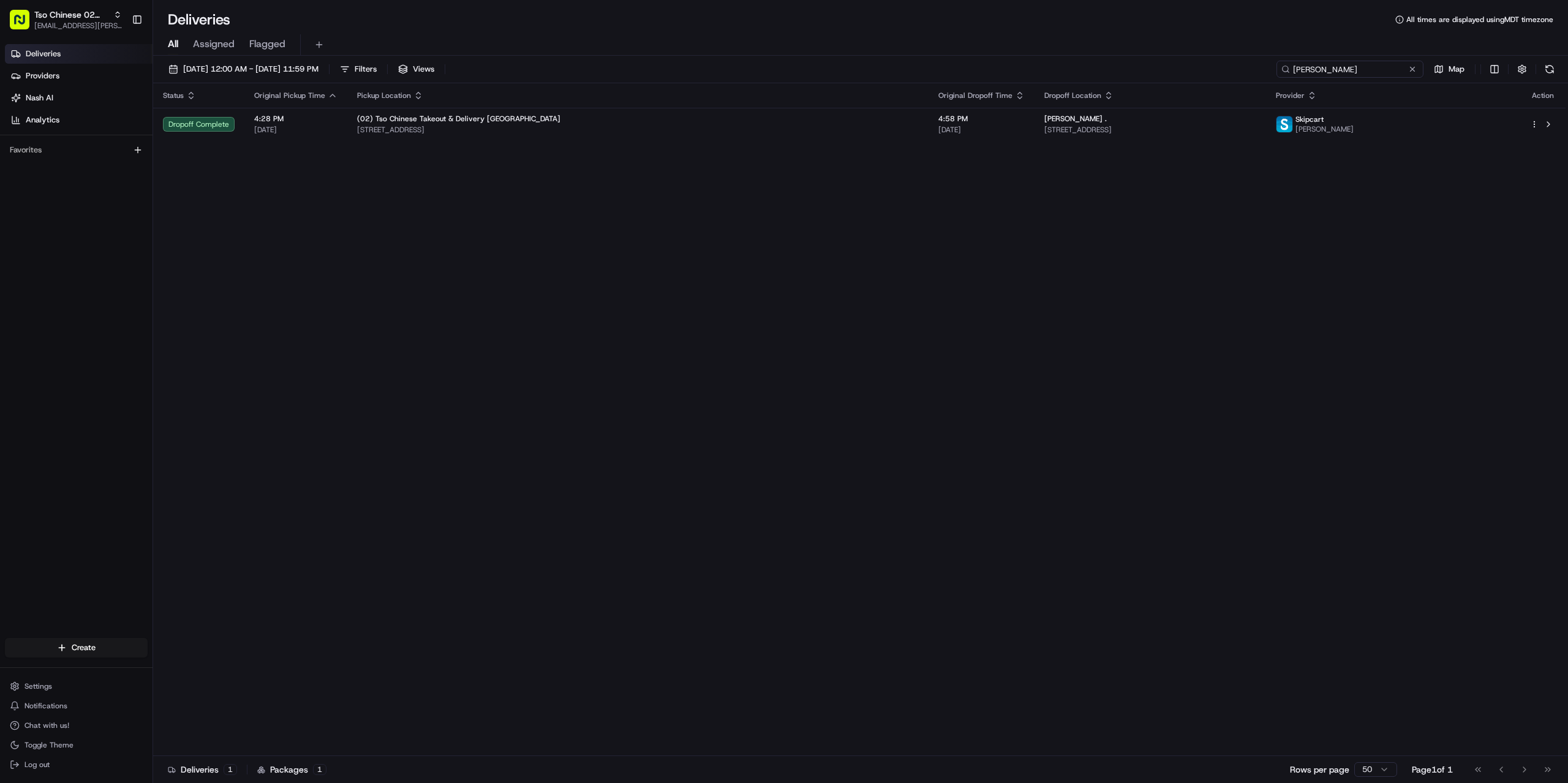
drag, startPoint x: 1268, startPoint y: 72, endPoint x: 1232, endPoint y: 72, distance: 36.0
click at [1233, 72] on div "[DATE] 12:00 AM - [DATE] 11:59 PM Filters Views [PERSON_NAME]" at bounding box center [861, 71] width 1415 height 23
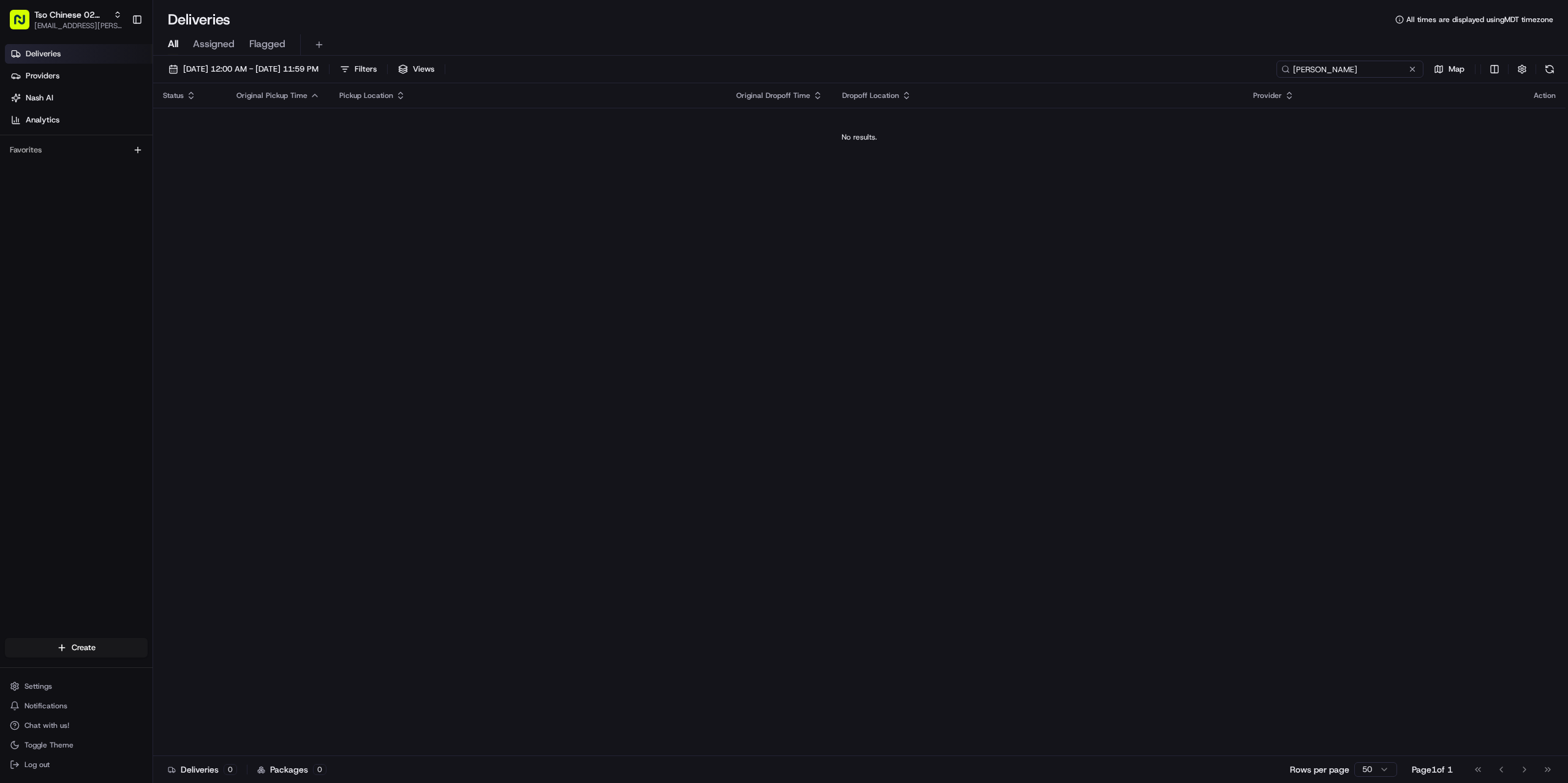
drag, startPoint x: 1321, startPoint y: 65, endPoint x: 1249, endPoint y: 73, distance: 72.4
click at [1251, 73] on div "[DATE] 12:00 AM - [DATE] 11:59 PM Filters Views [PERSON_NAME] Map" at bounding box center [861, 71] width 1415 height 23
drag, startPoint x: 1342, startPoint y: 72, endPoint x: 1220, endPoint y: 69, distance: 122.0
click at [1221, 69] on div "[DATE] 12:00 AM - [DATE] 11:59 PM Filters Views Franco Map" at bounding box center [861, 71] width 1415 height 23
drag, startPoint x: 1317, startPoint y: 69, endPoint x: 1446, endPoint y: 67, distance: 129.0
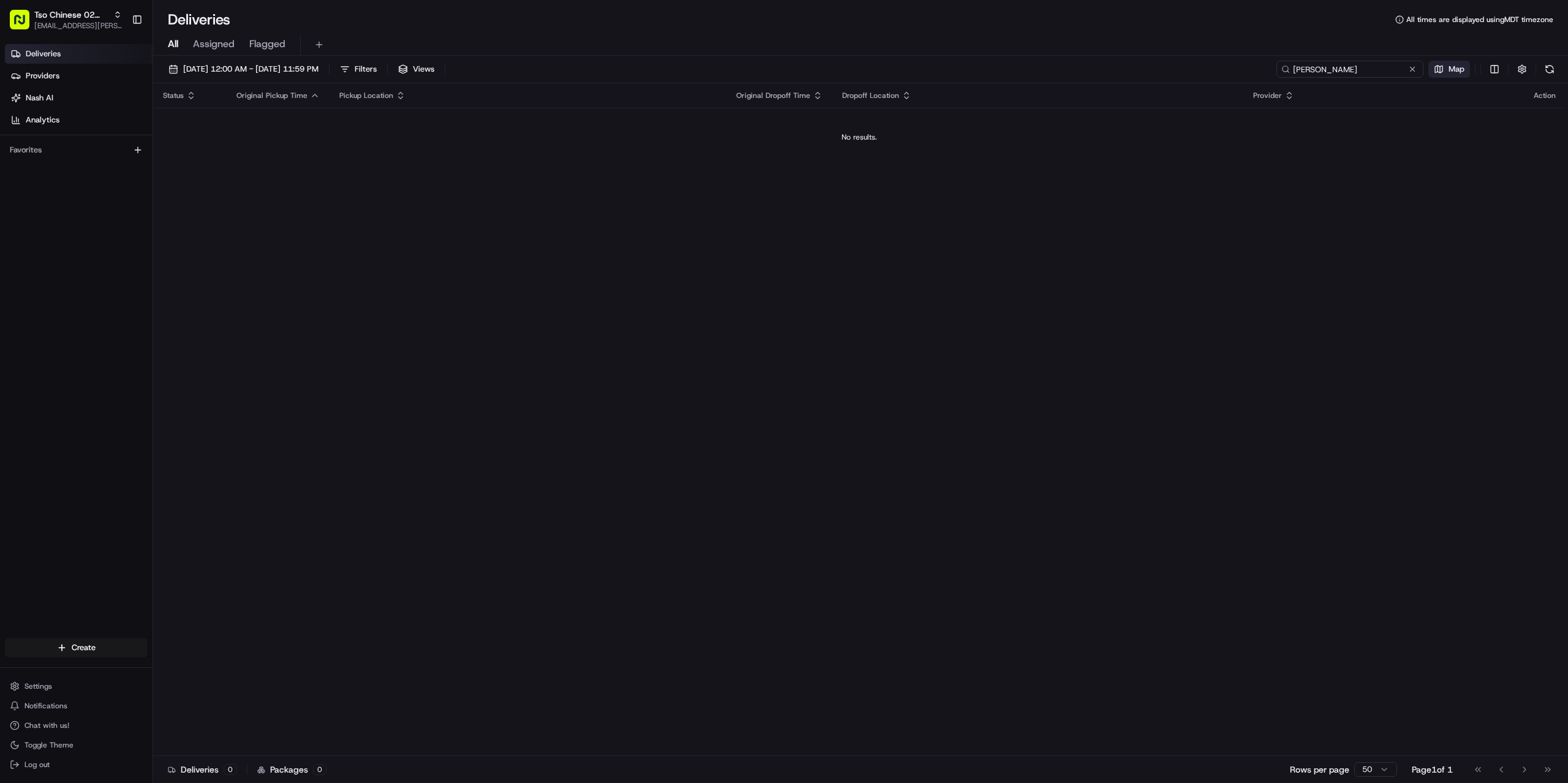
click at [1336, 67] on div "[PERSON_NAME] Map" at bounding box center [1417, 69] width 282 height 17
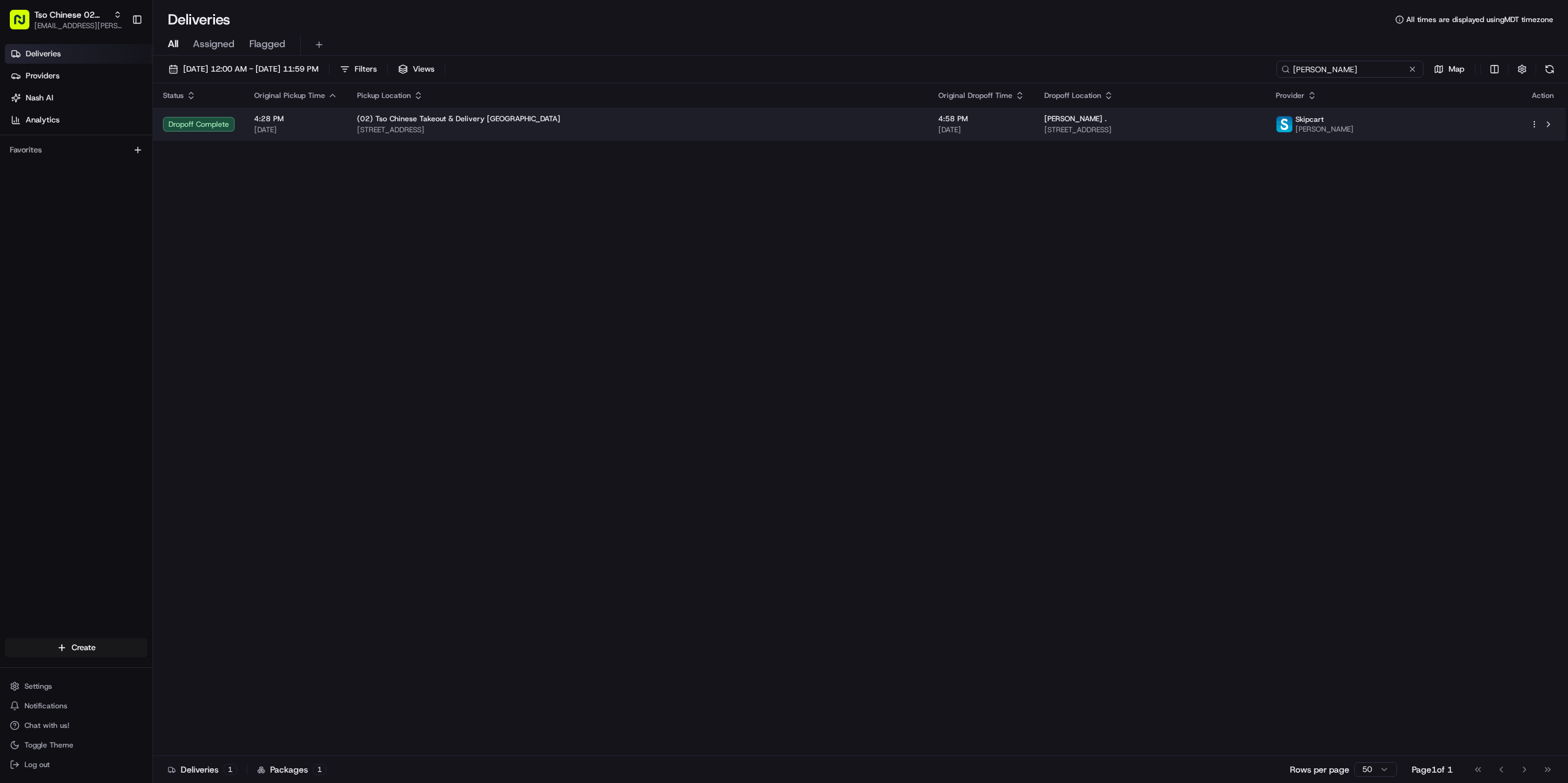
type input "[PERSON_NAME]"
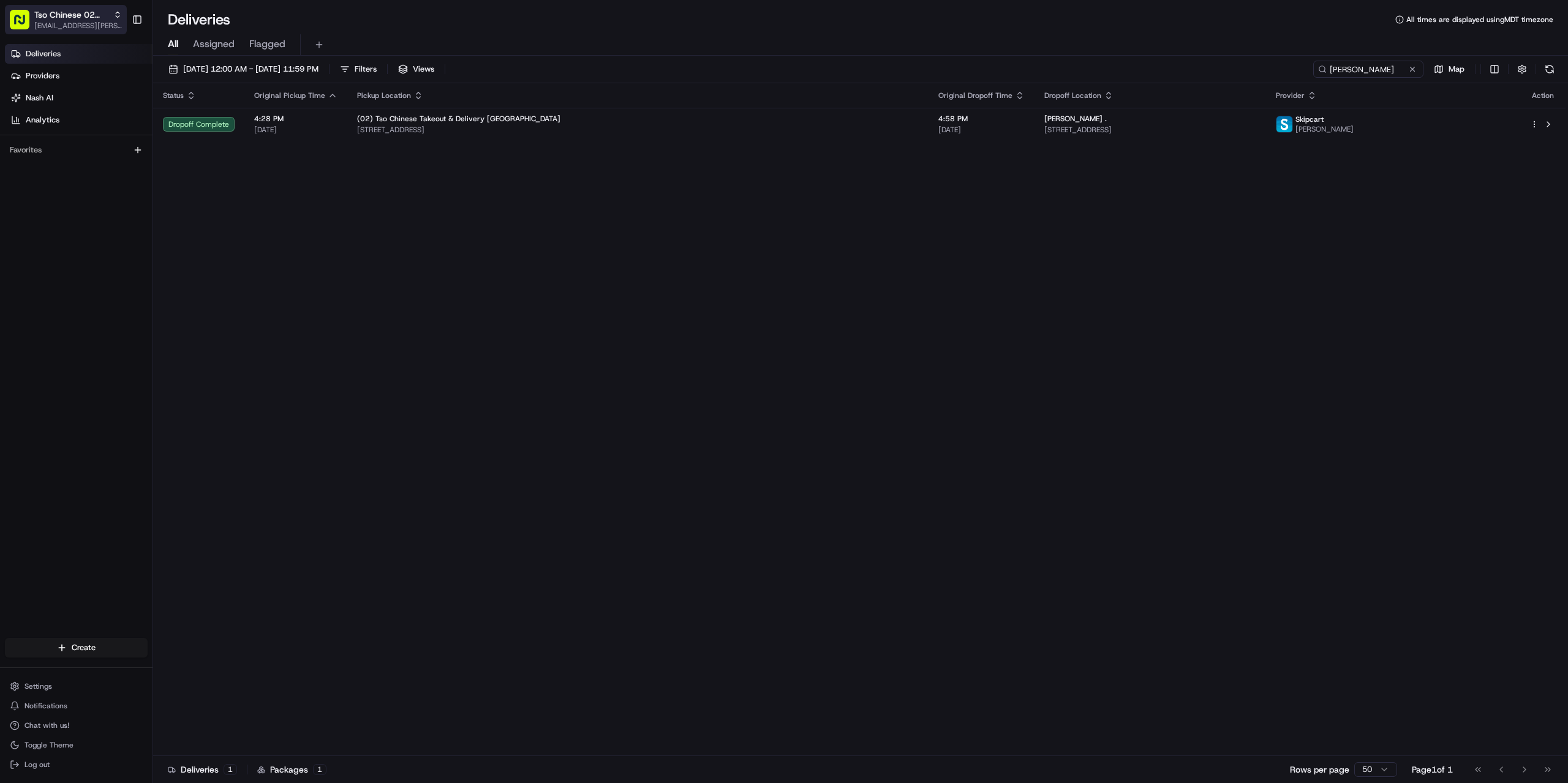
click at [71, 25] on span "[EMAIL_ADDRESS][PERSON_NAME][DOMAIN_NAME]" at bounding box center [78, 25] width 87 height 10
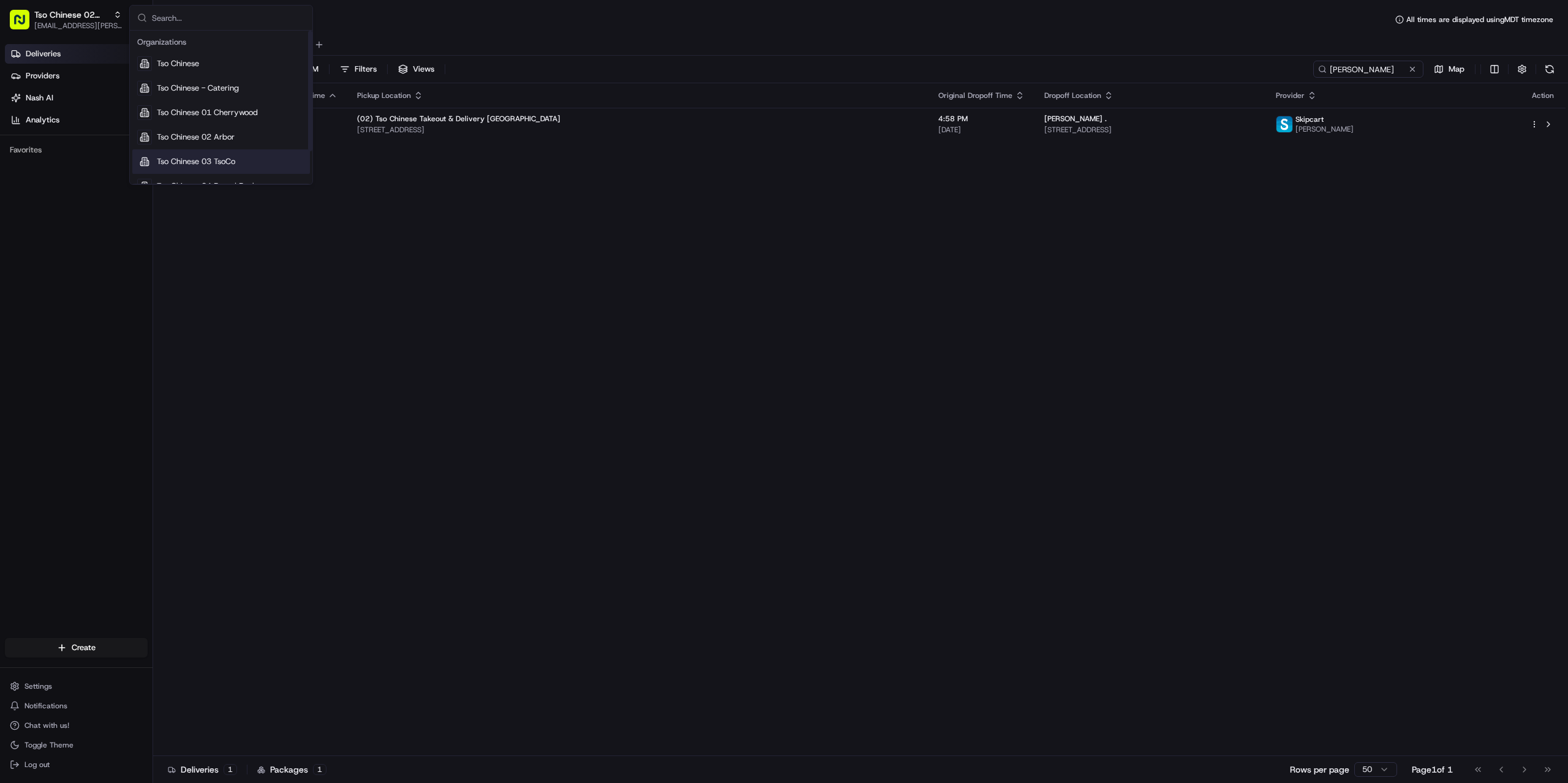
click at [247, 157] on div "Tso Chinese 03 TsoCo" at bounding box center [221, 162] width 177 height 25
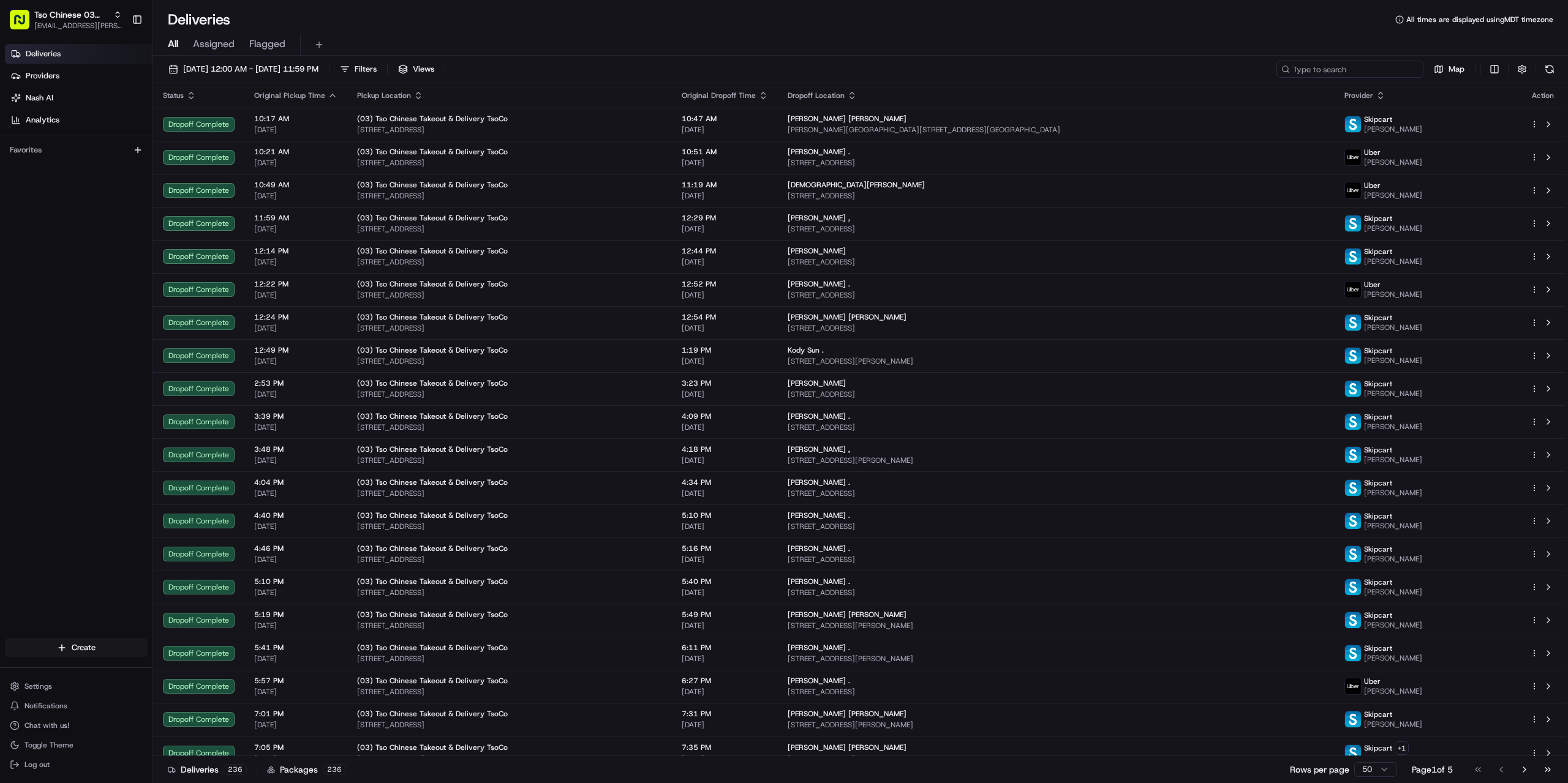
click at [1336, 69] on input at bounding box center [1350, 69] width 147 height 17
paste input "[PERSON_NAME]"
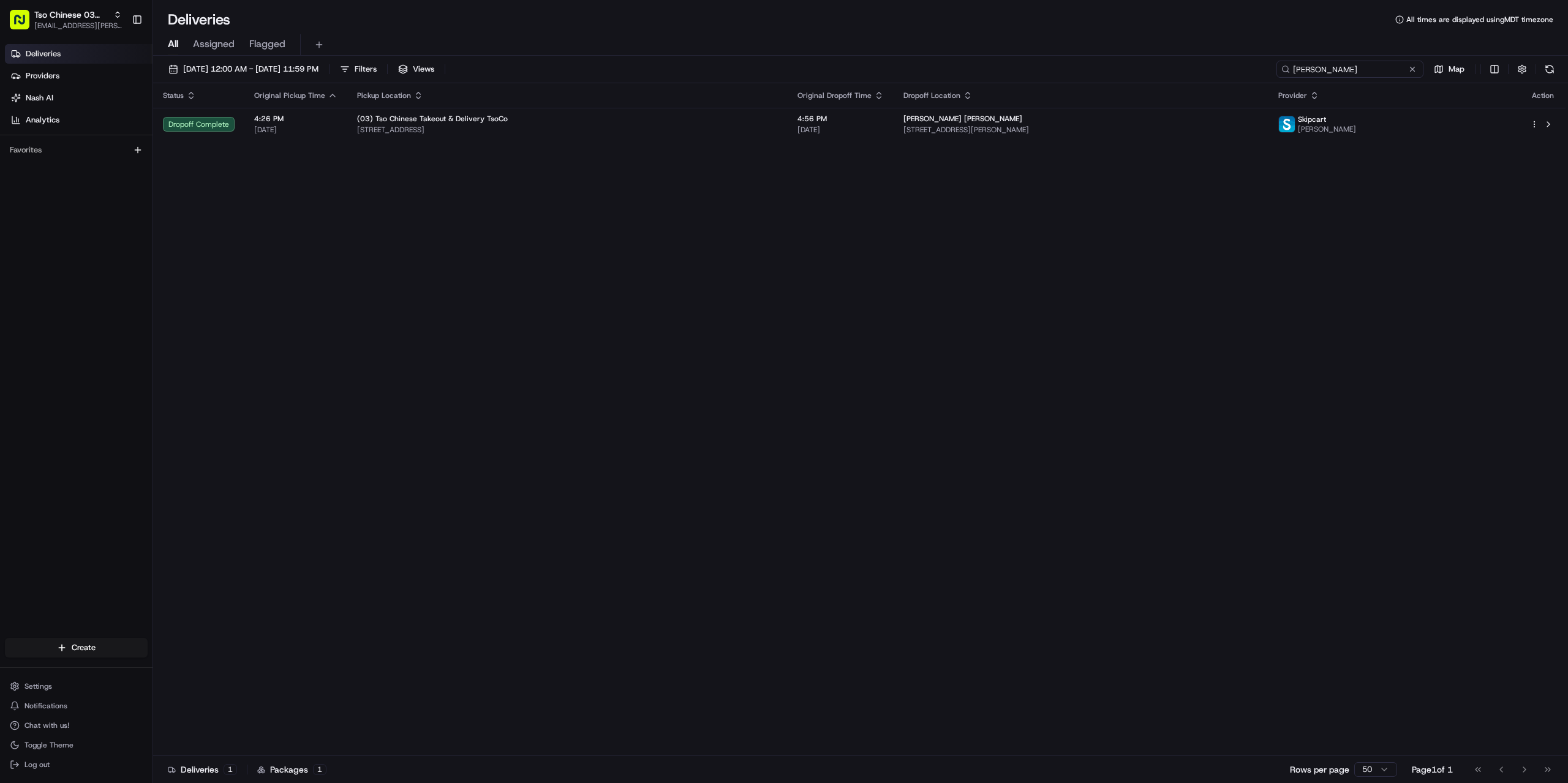
type input "[PERSON_NAME]"
click at [71, 20] on span "Tso Chinese 03 TsoCo" at bounding box center [71, 14] width 74 height 12
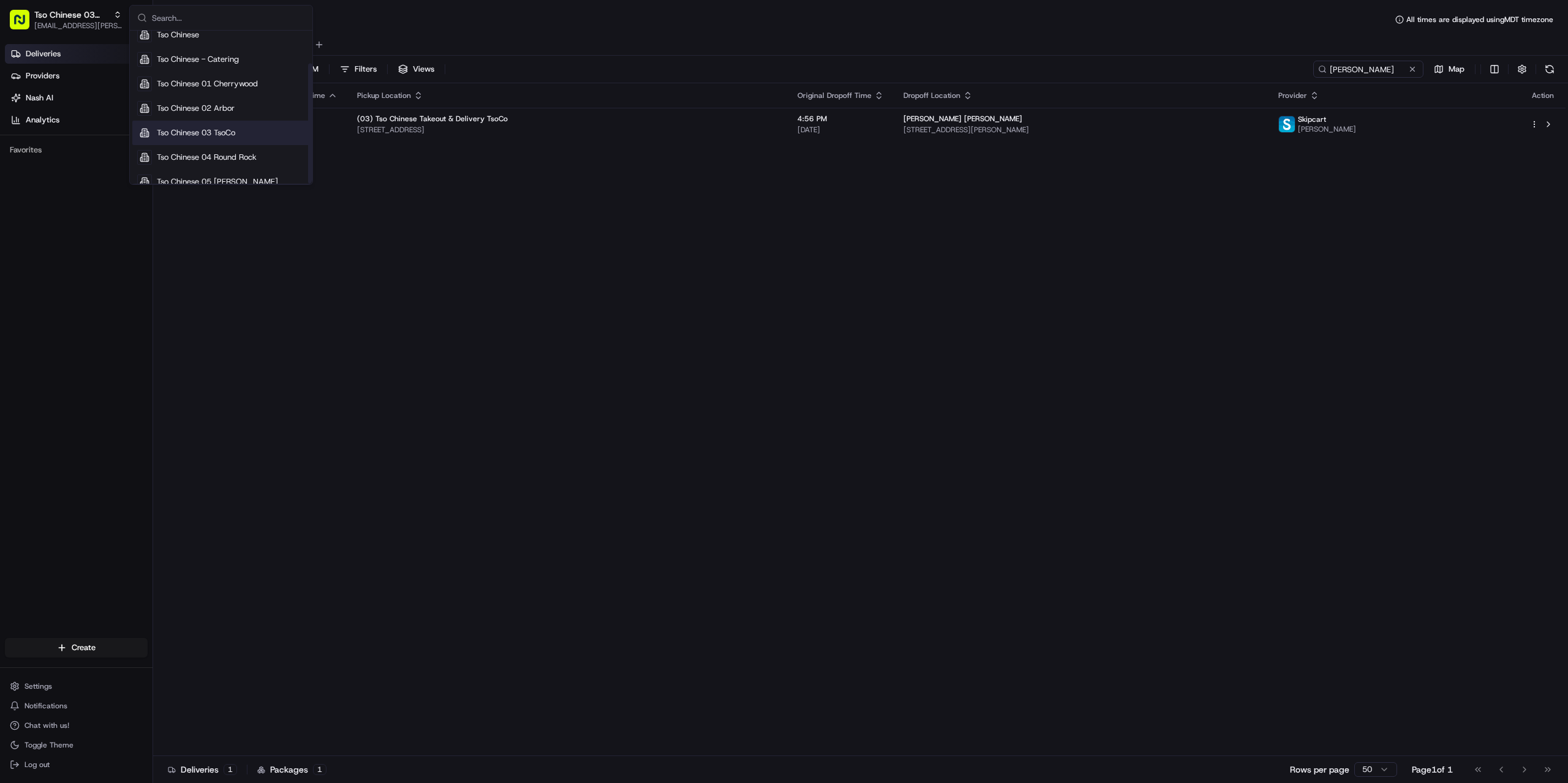
scroll to position [42, 0]
click at [260, 147] on div "Tso Chinese 04 Round Rock" at bounding box center [221, 144] width 177 height 25
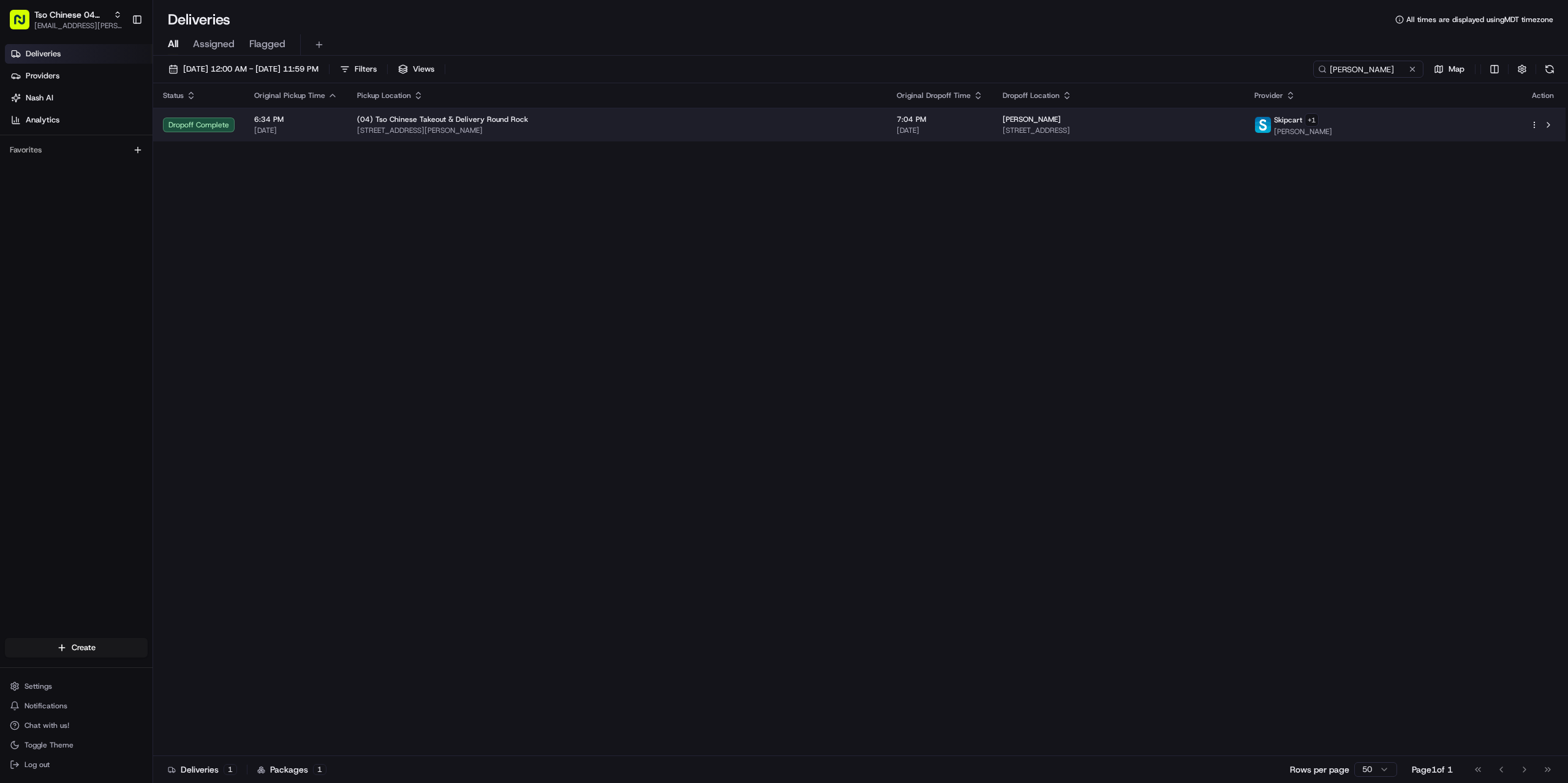
type input "[PERSON_NAME]"
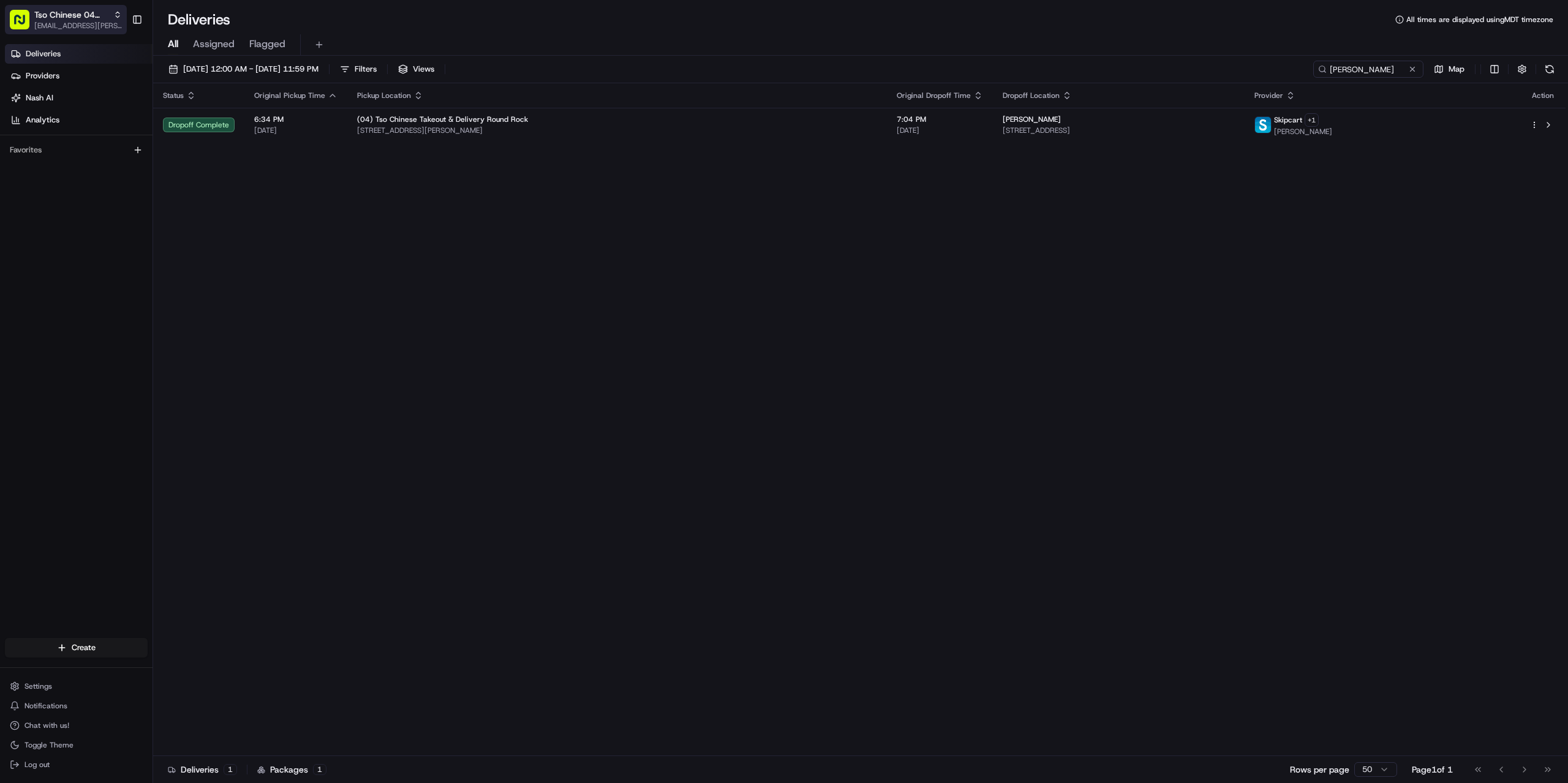
click at [88, 16] on span "Tso Chinese 04 Round Rock" at bounding box center [71, 14] width 74 height 12
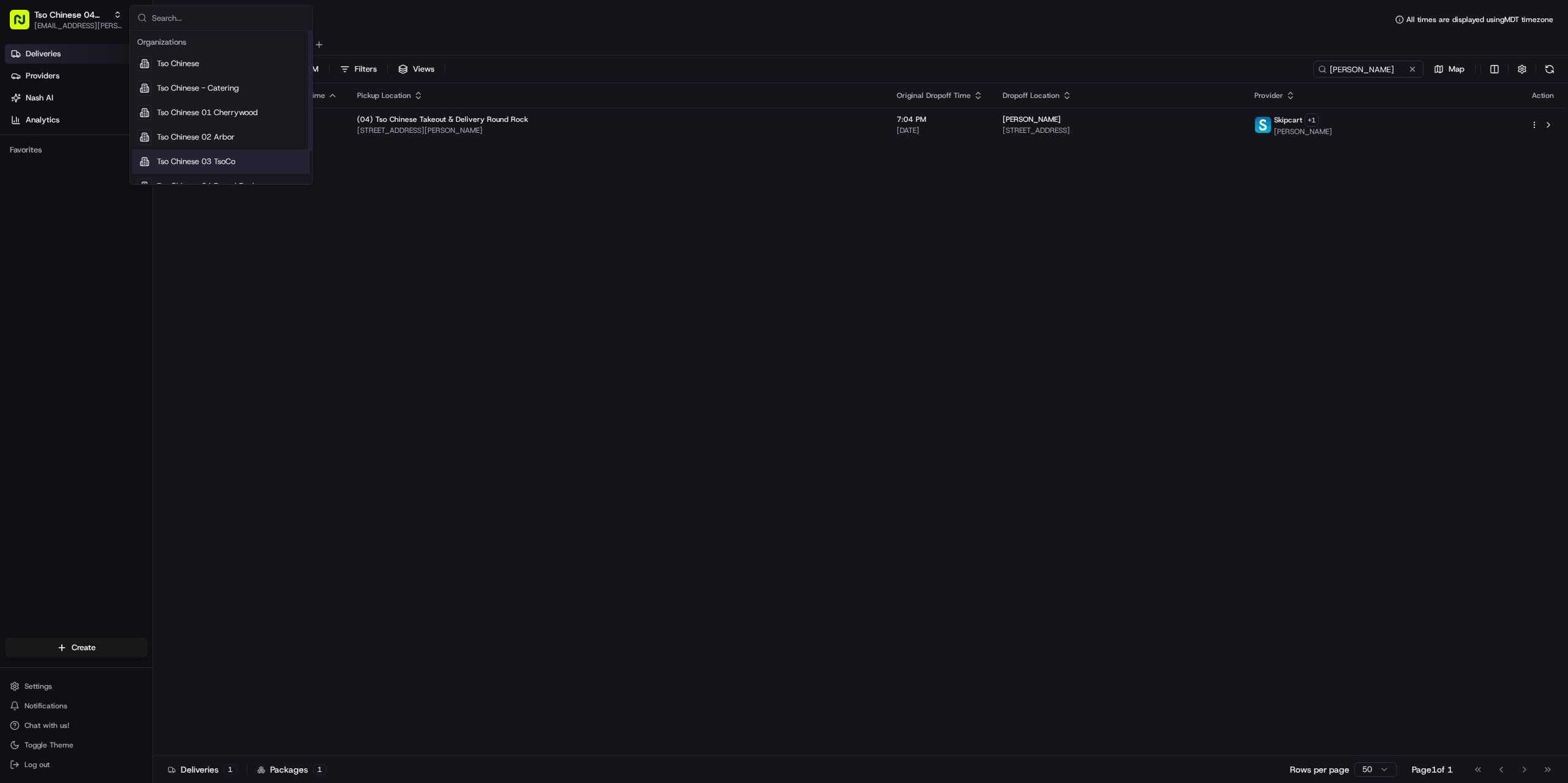
click at [235, 161] on span "Tso Chinese 03 TsoCo" at bounding box center [196, 162] width 78 height 11
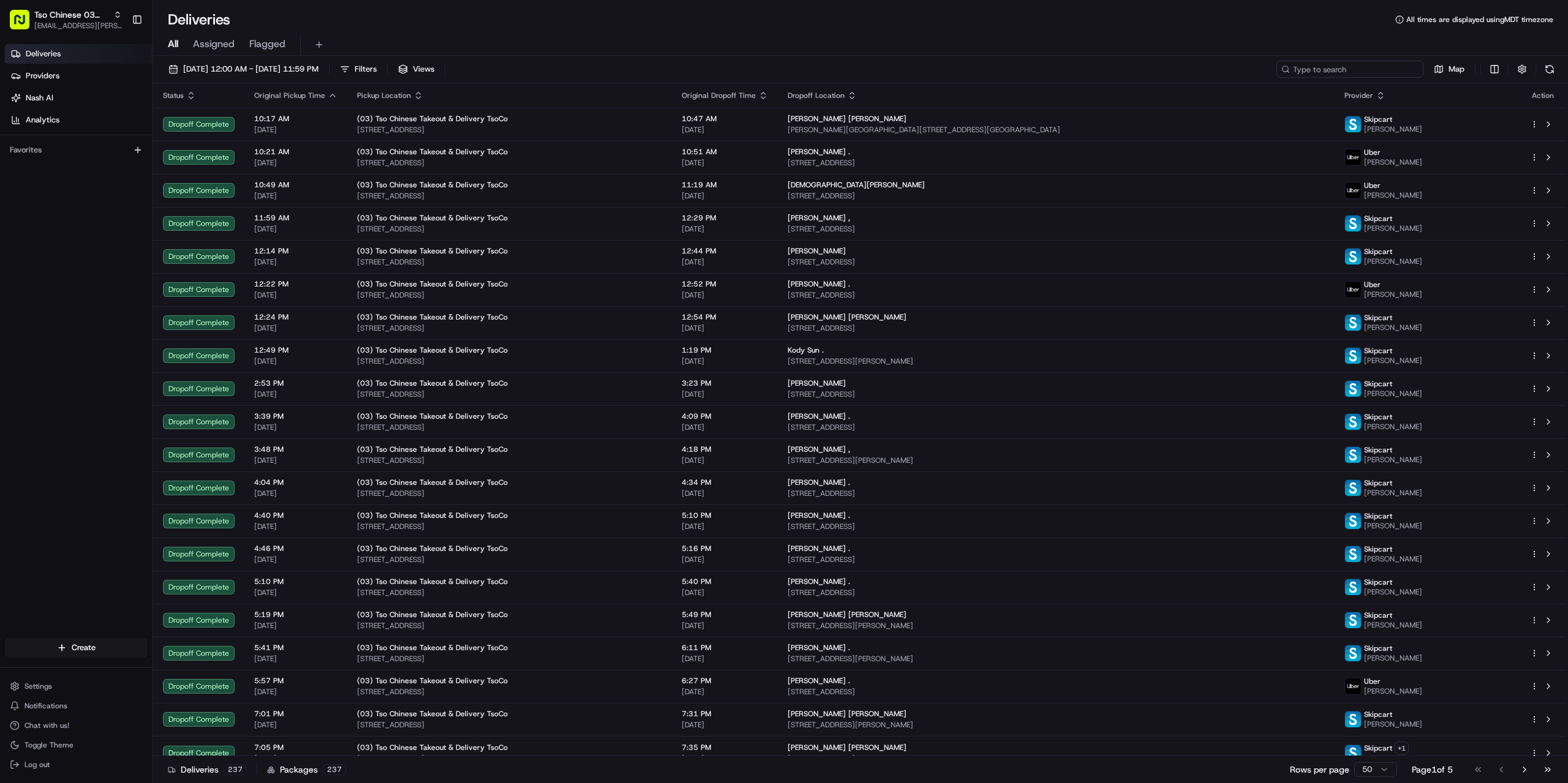
click at [1336, 67] on input at bounding box center [1350, 69] width 147 height 17
paste input "[PERSON_NAME]"
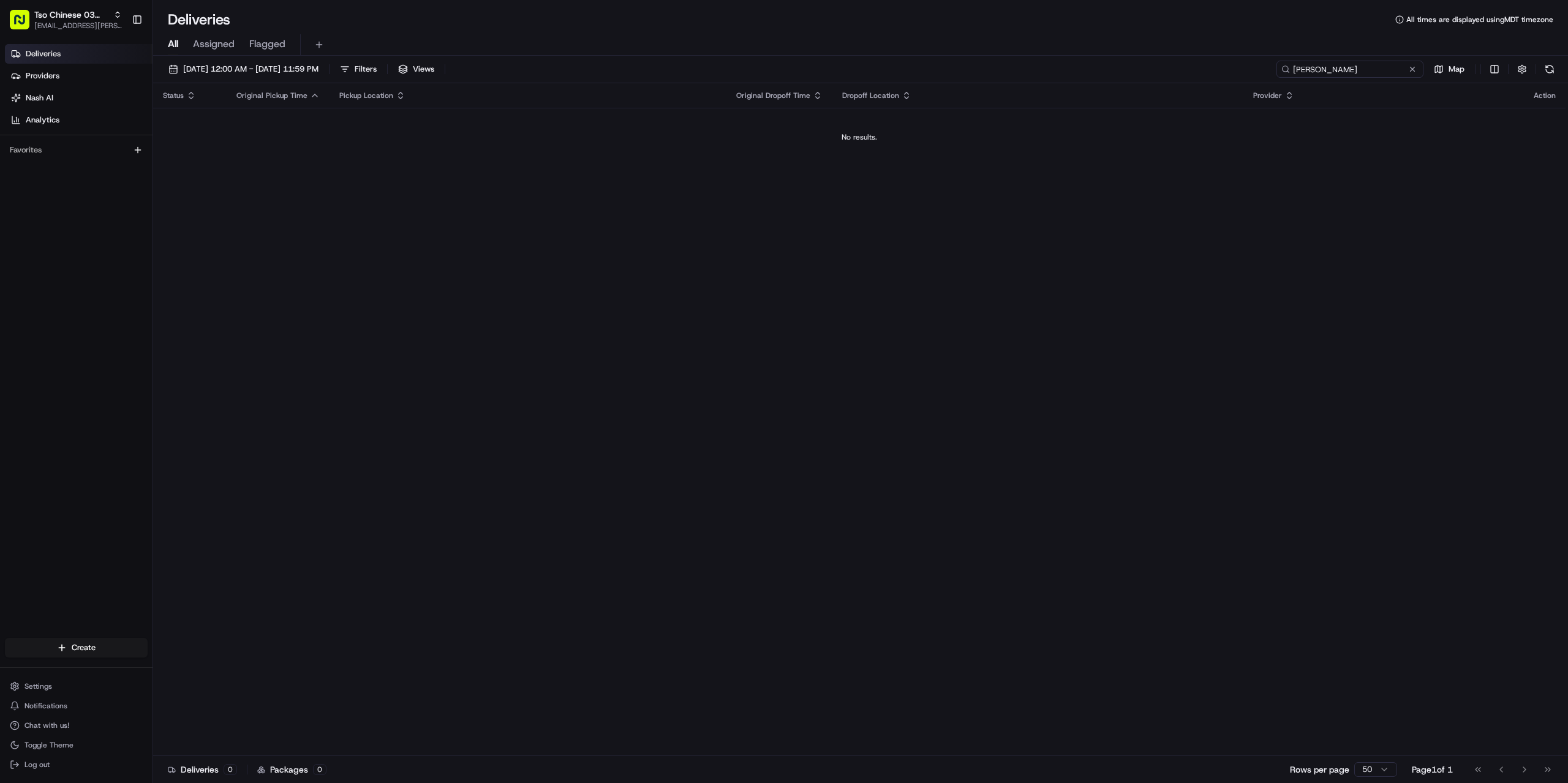
drag, startPoint x: 1356, startPoint y: 70, endPoint x: 1322, endPoint y: 70, distance: 34.0
click at [1322, 70] on input "[PERSON_NAME]" at bounding box center [1350, 69] width 147 height 17
drag, startPoint x: 1340, startPoint y: 69, endPoint x: 1248, endPoint y: 68, distance: 92.0
click at [1252, 69] on div "[DATE] 12:00 AM - [DATE] 11:59 PM Filters Views [PERSON_NAME] Map" at bounding box center [861, 71] width 1415 height 23
drag, startPoint x: 1323, startPoint y: 67, endPoint x: 1258, endPoint y: 68, distance: 65.0
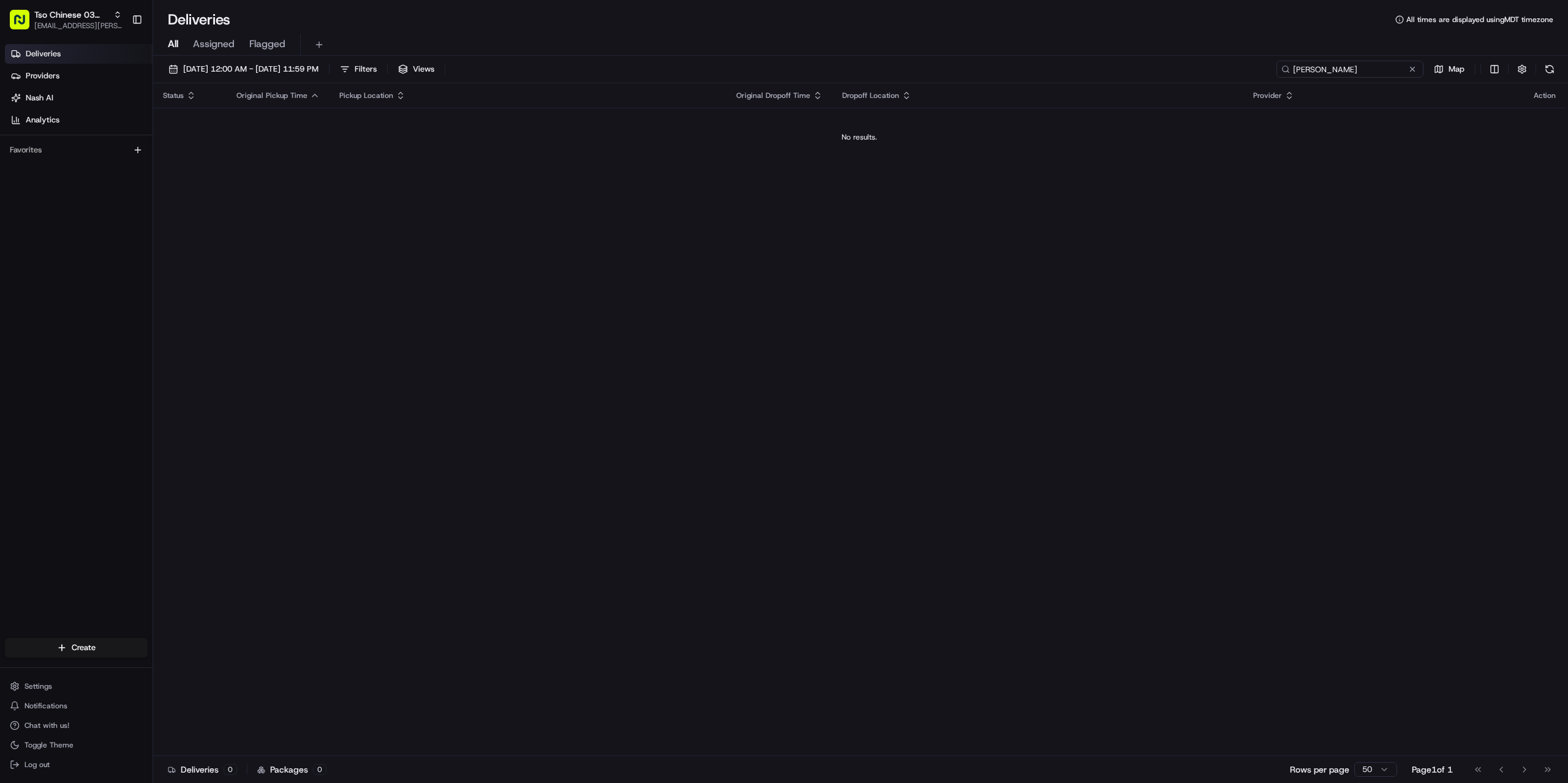
click at [1258, 68] on div "[DATE] 12:00 AM - [DATE] 11:59 PM Filters Views [PERSON_NAME] Map" at bounding box center [861, 71] width 1415 height 23
drag, startPoint x: 1325, startPoint y: 69, endPoint x: 1262, endPoint y: 68, distance: 63.0
click at [1262, 68] on div "[DATE] 12:00 AM - [DATE] 11:59 PM Filters Views [PERSON_NAME] Map" at bounding box center [861, 71] width 1415 height 23
drag, startPoint x: 1320, startPoint y: 69, endPoint x: 1383, endPoint y: 69, distance: 63.0
click at [1336, 69] on input "[PERSON_NAME]" at bounding box center [1350, 69] width 147 height 17
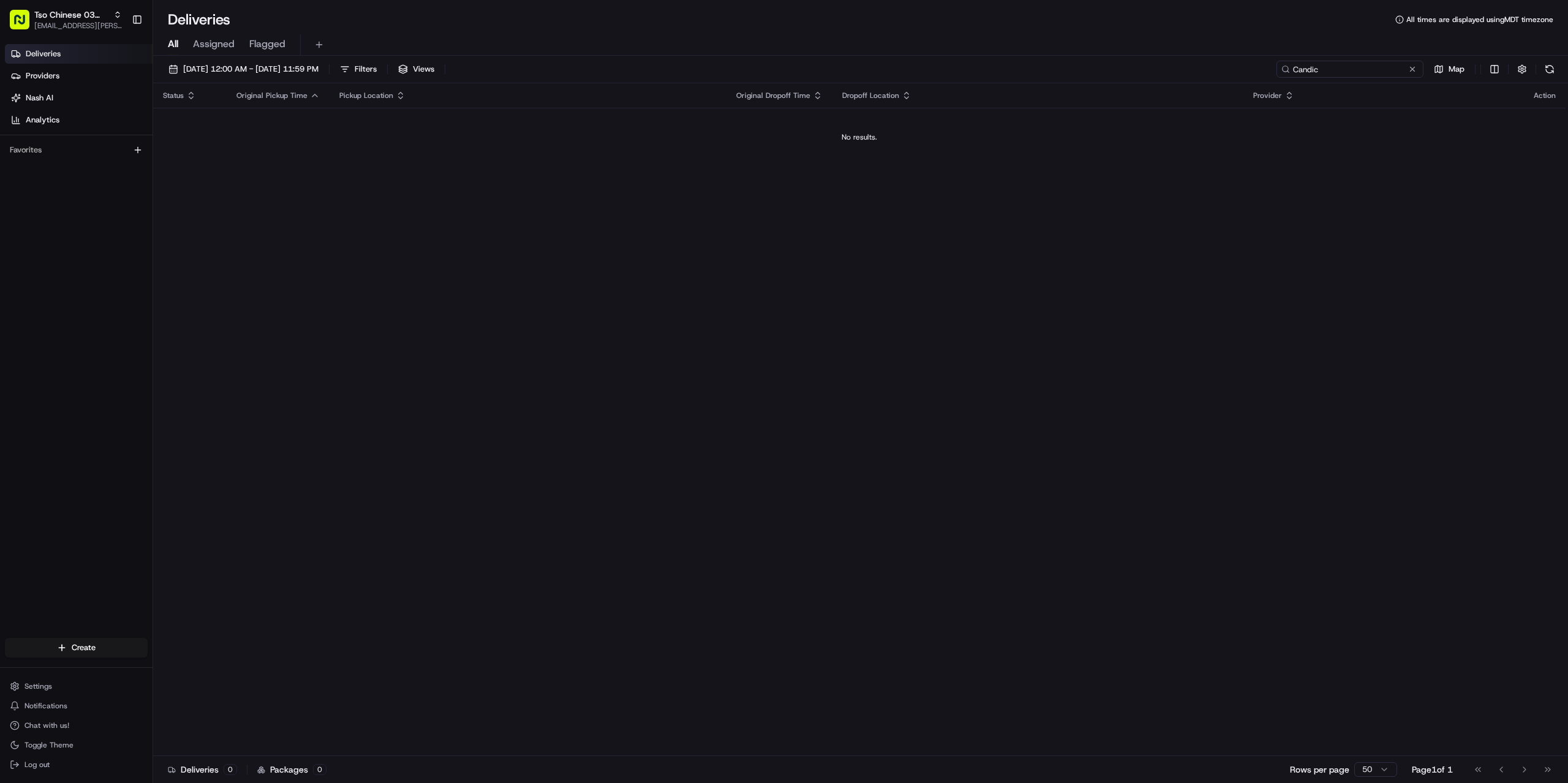
type input "Candic"
